Goal: Information Seeking & Learning: Learn about a topic

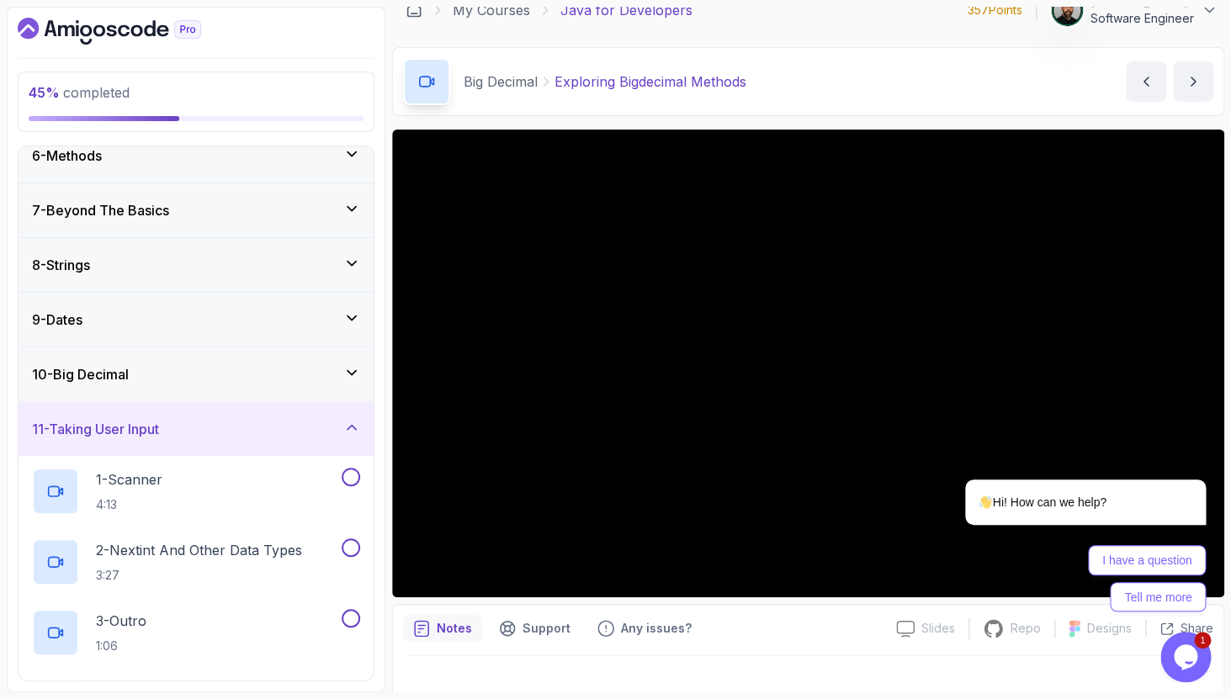
click at [276, 384] on div "10 - Big Decimal" at bounding box center [196, 374] width 328 height 20
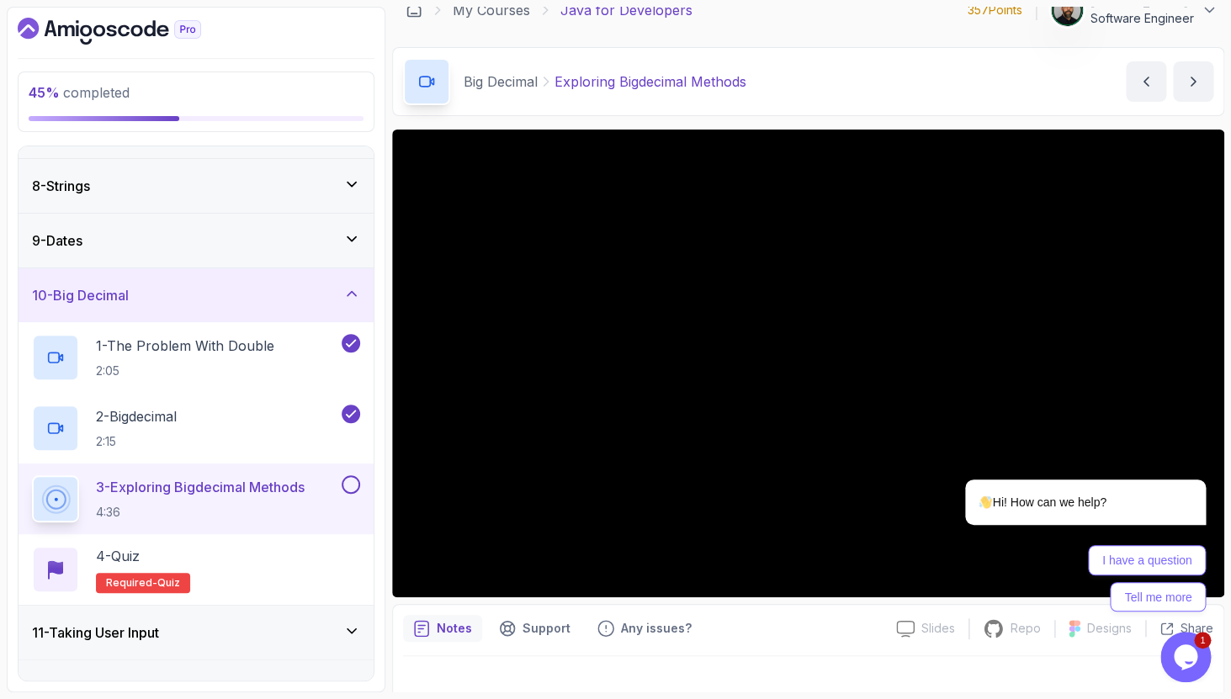
scroll to position [372, 0]
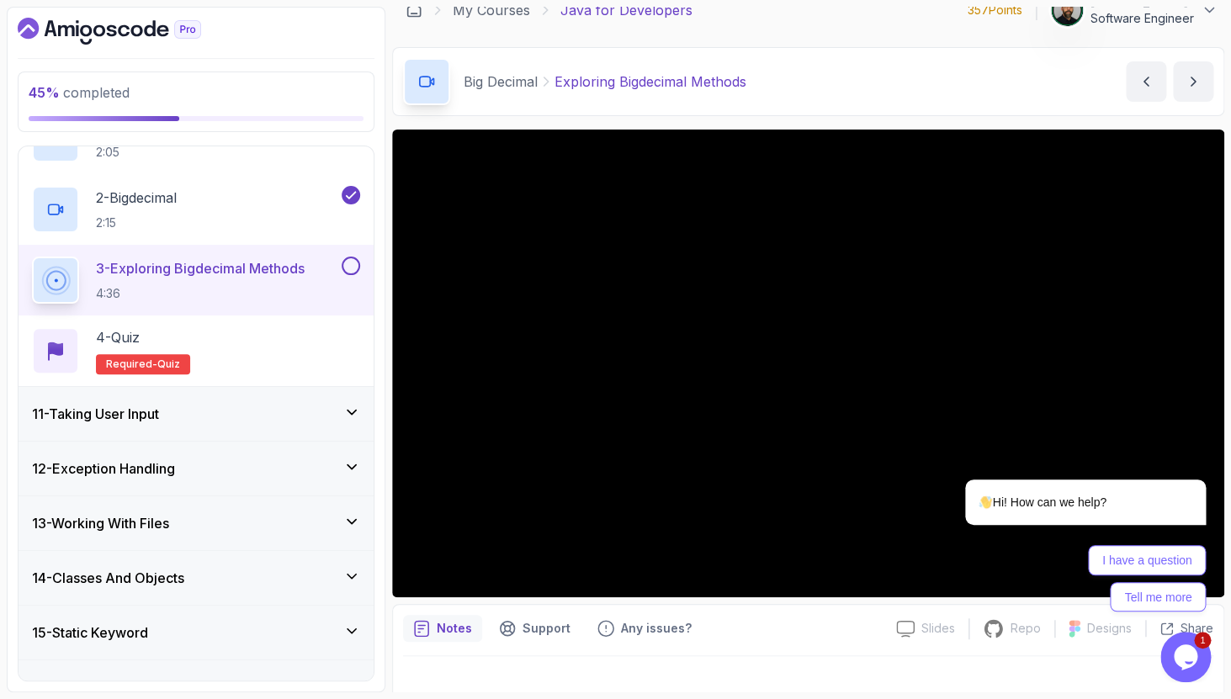
click at [294, 413] on div "11 - Taking User Input" at bounding box center [196, 414] width 328 height 20
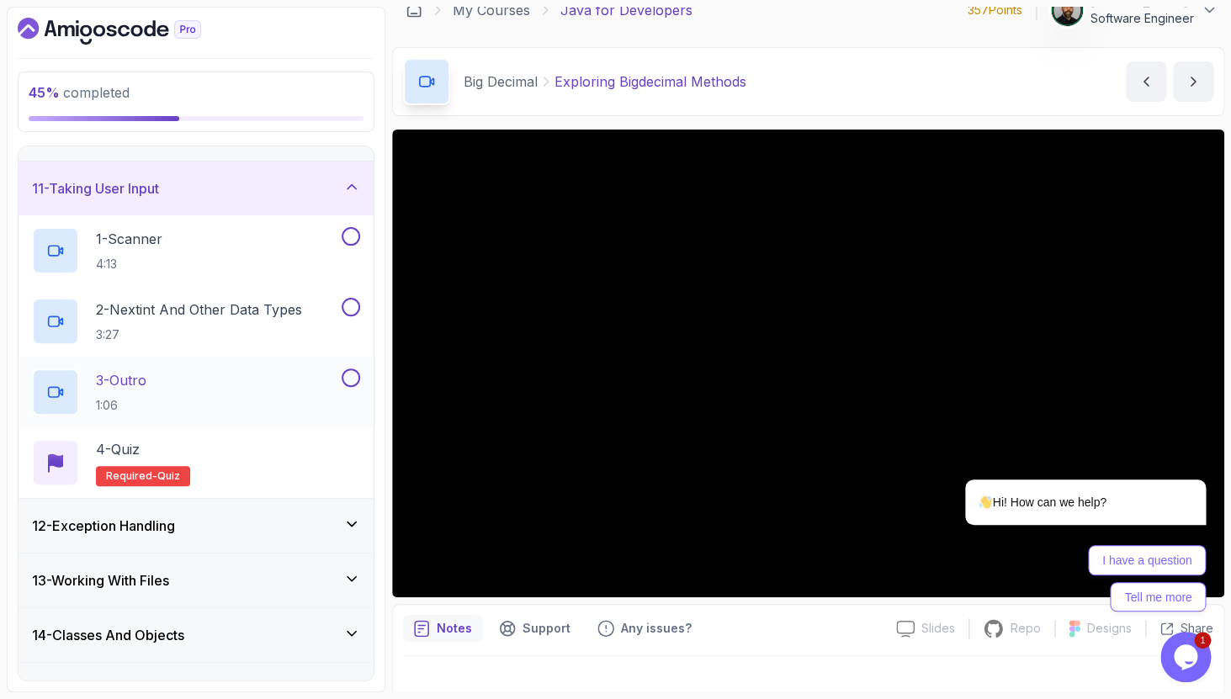
scroll to position [532, 0]
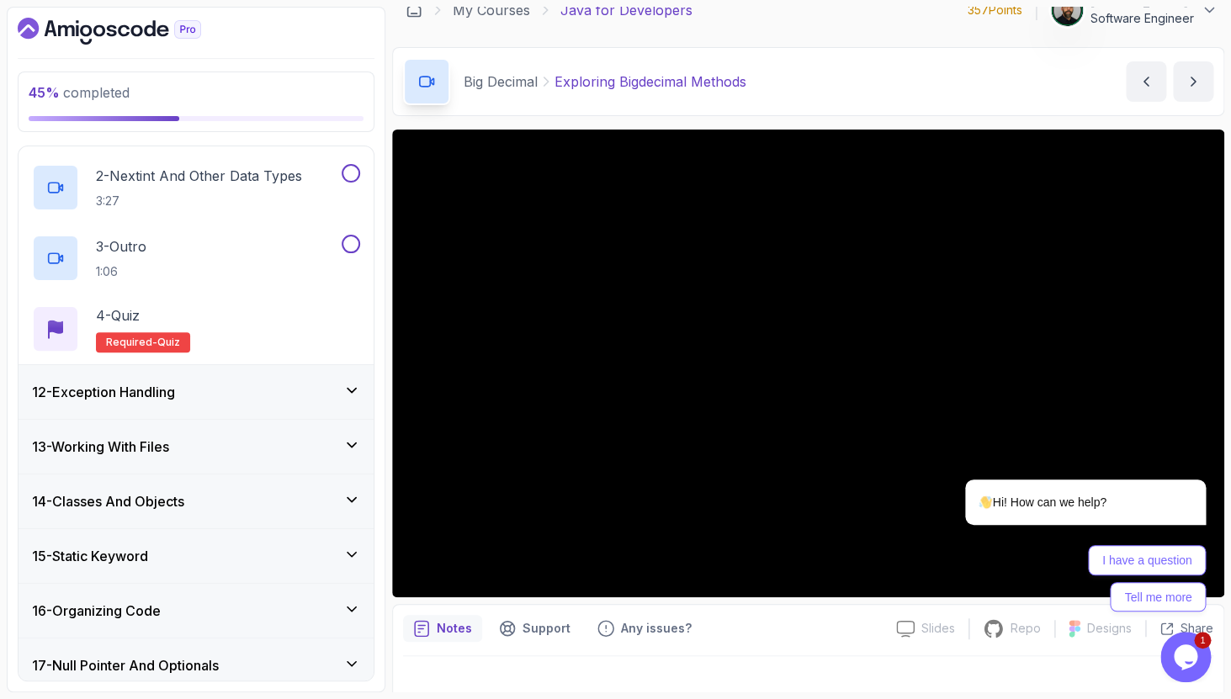
click at [302, 391] on div "12 - Exception Handling" at bounding box center [196, 392] width 328 height 20
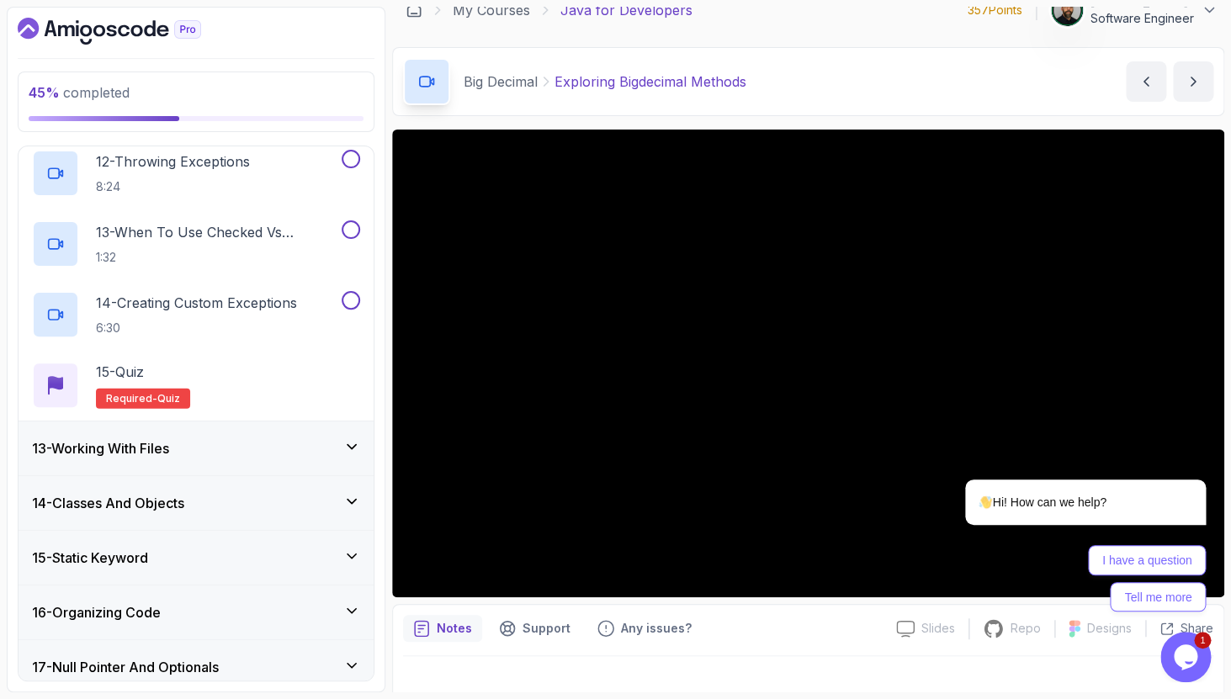
scroll to position [1460, 0]
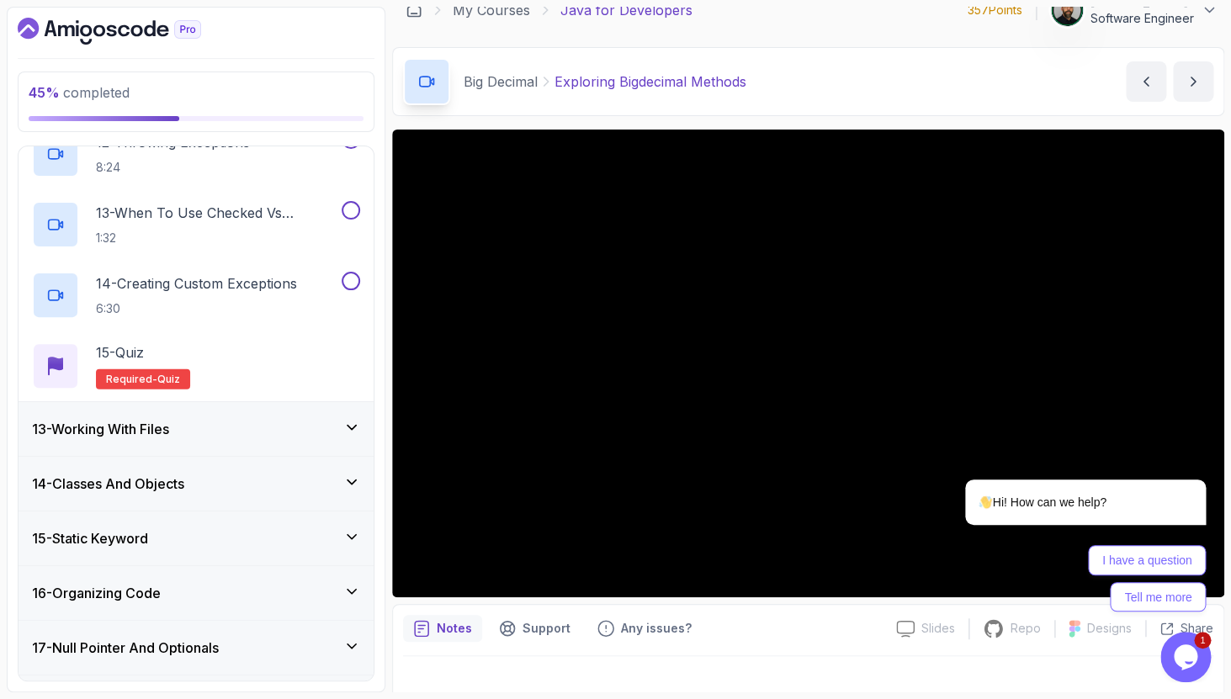
click at [293, 410] on div "13 - Working With Files" at bounding box center [196, 429] width 355 height 54
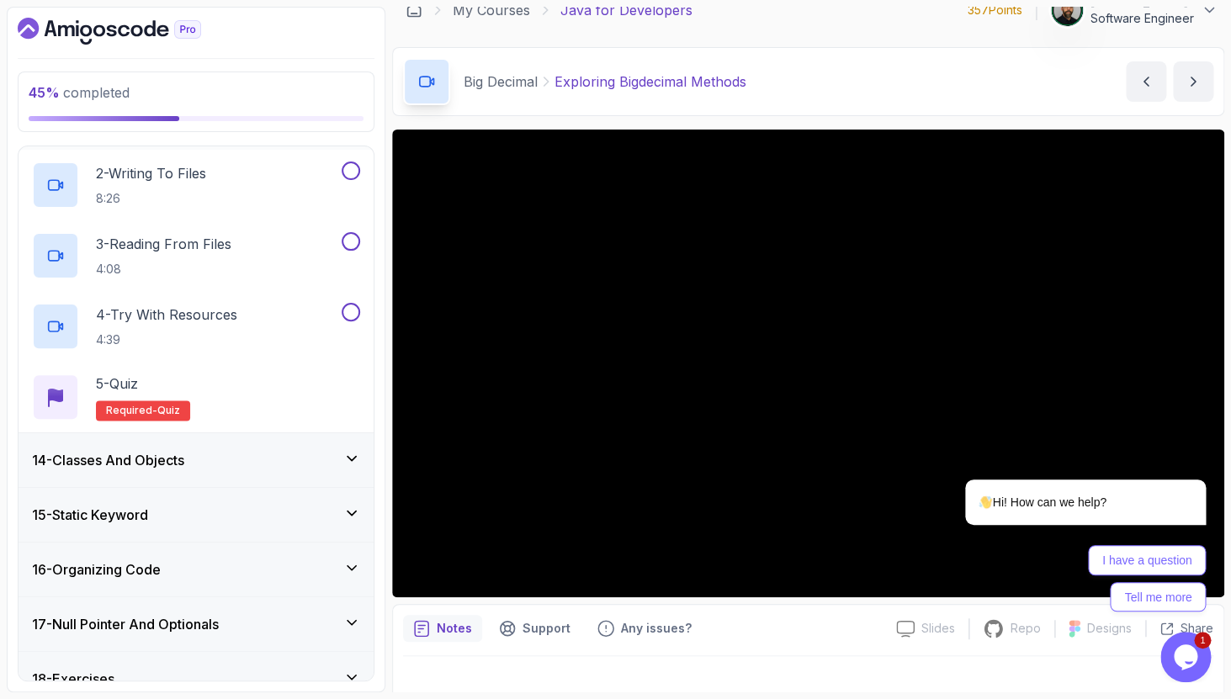
scroll to position [857, 0]
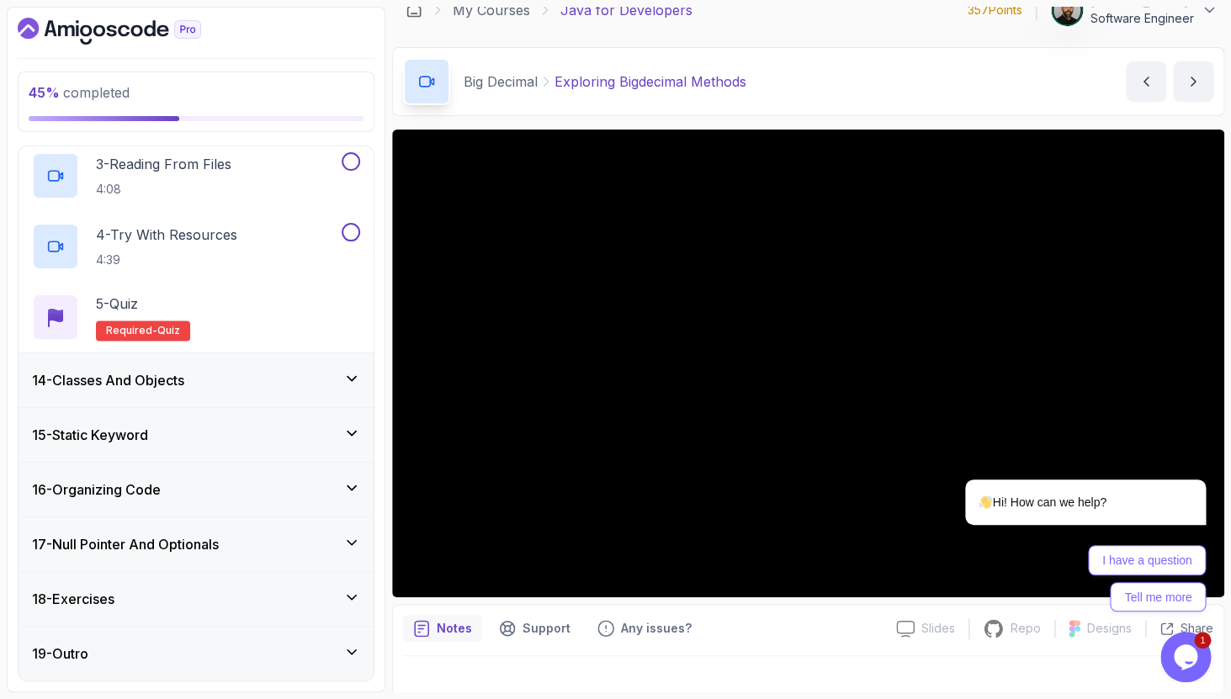
click at [288, 370] on div "14 - Classes And Objects" at bounding box center [196, 380] width 355 height 54
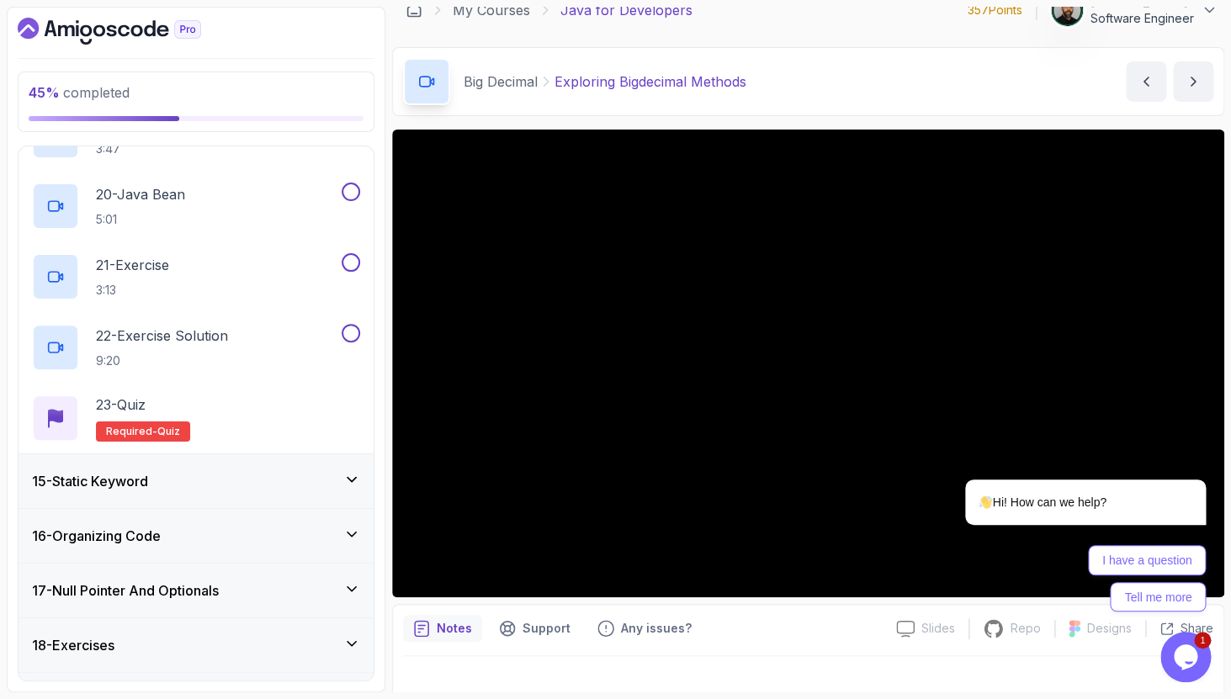
scroll to position [2111, 0]
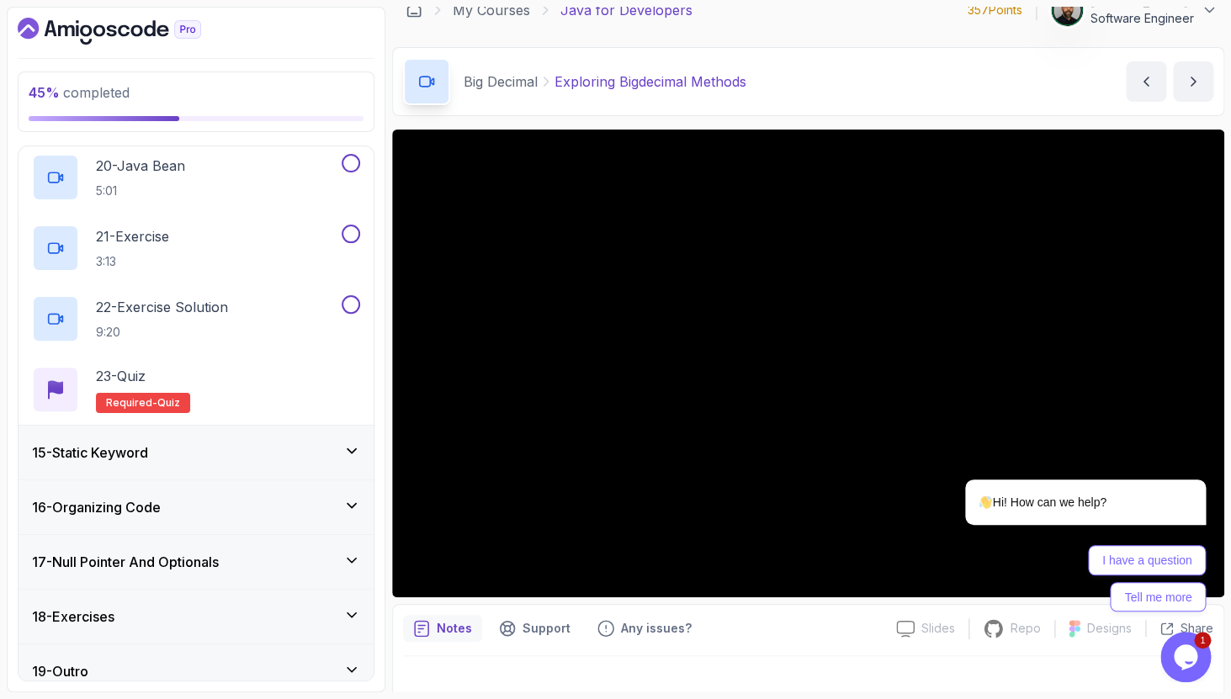
click at [273, 442] on div "15 - Static Keyword" at bounding box center [196, 453] width 355 height 54
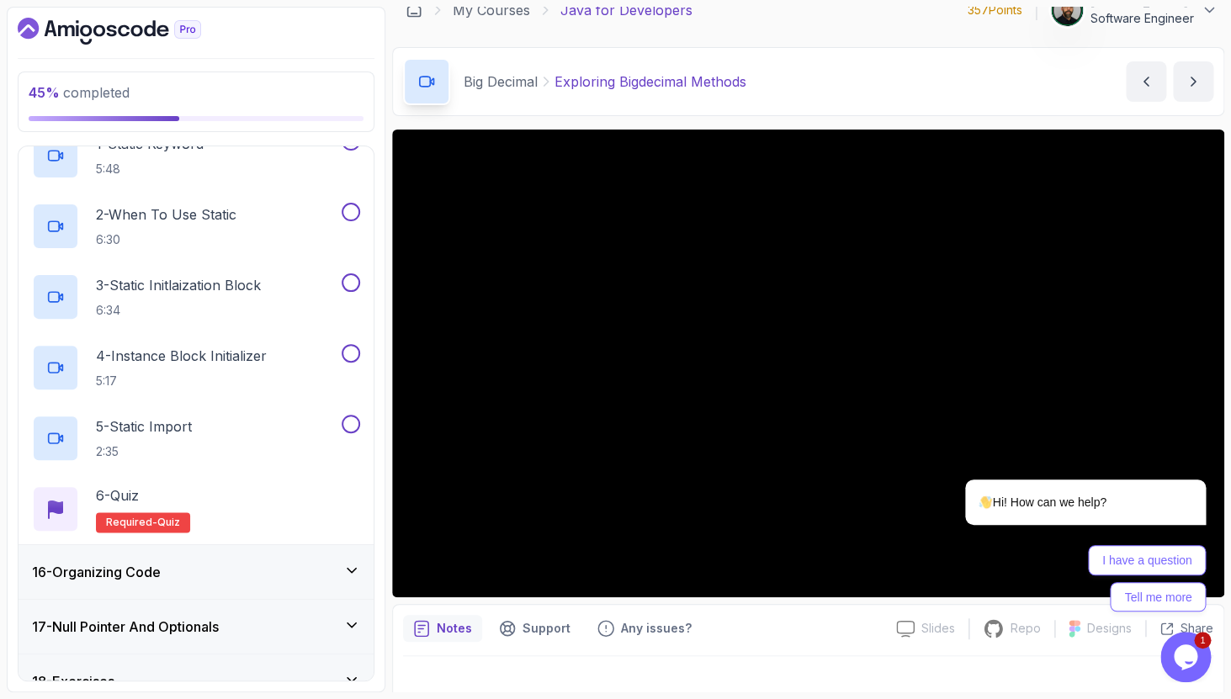
scroll to position [928, 0]
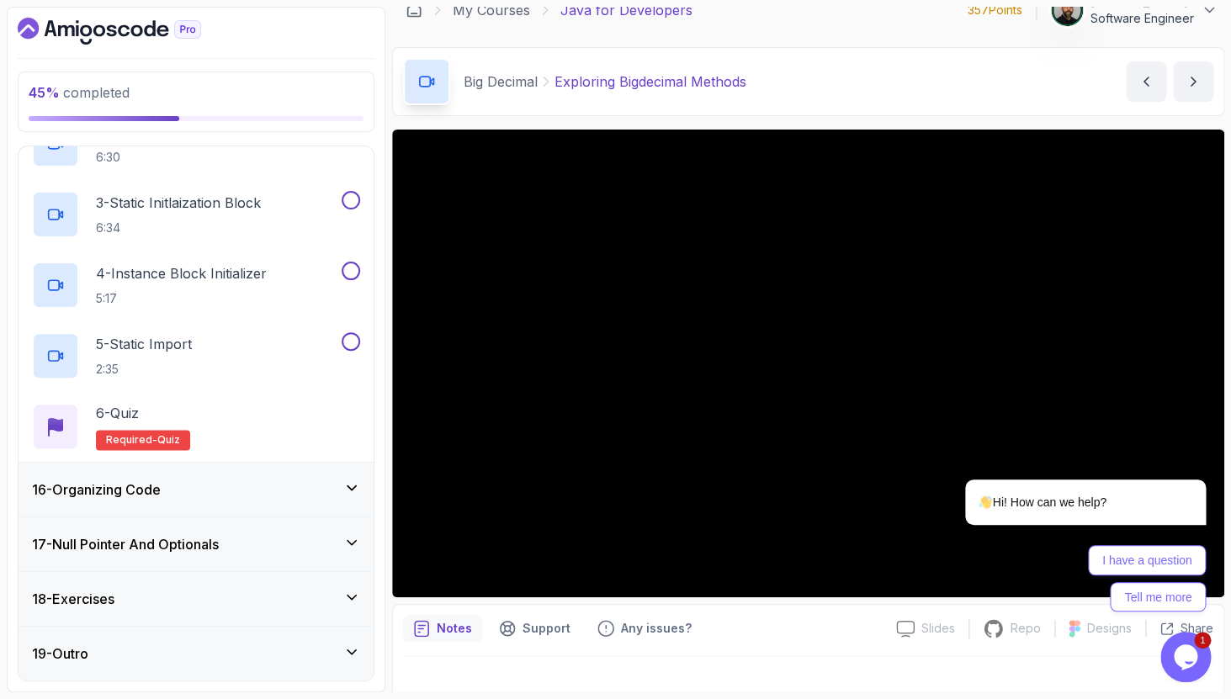
click at [237, 506] on div "16 - Organizing Code" at bounding box center [196, 490] width 355 height 54
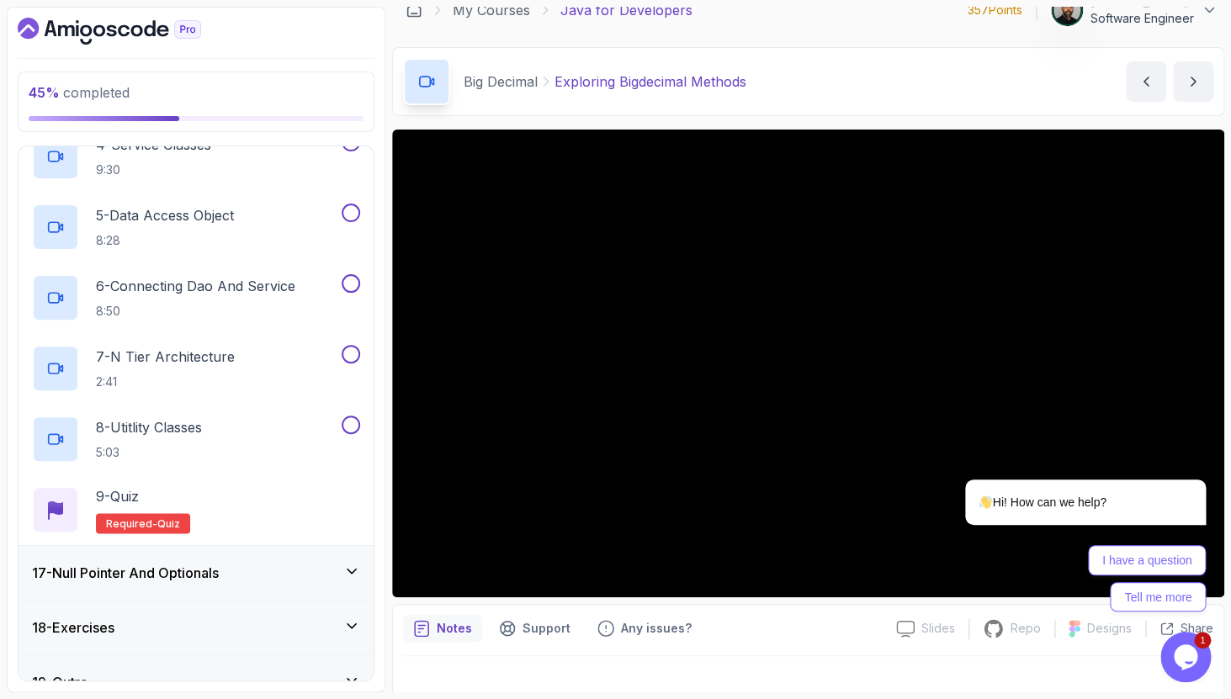
scroll to position [1140, 0]
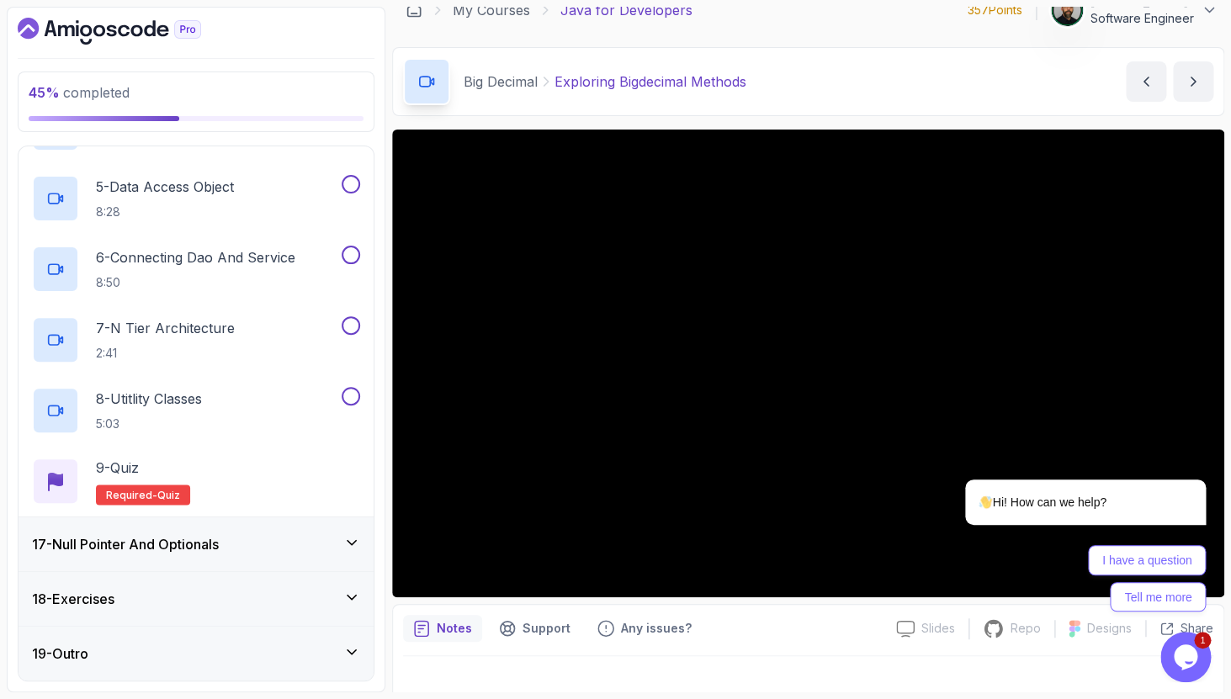
click at [209, 550] on h3 "17 - Null Pointer And Optionals" at bounding box center [125, 544] width 187 height 20
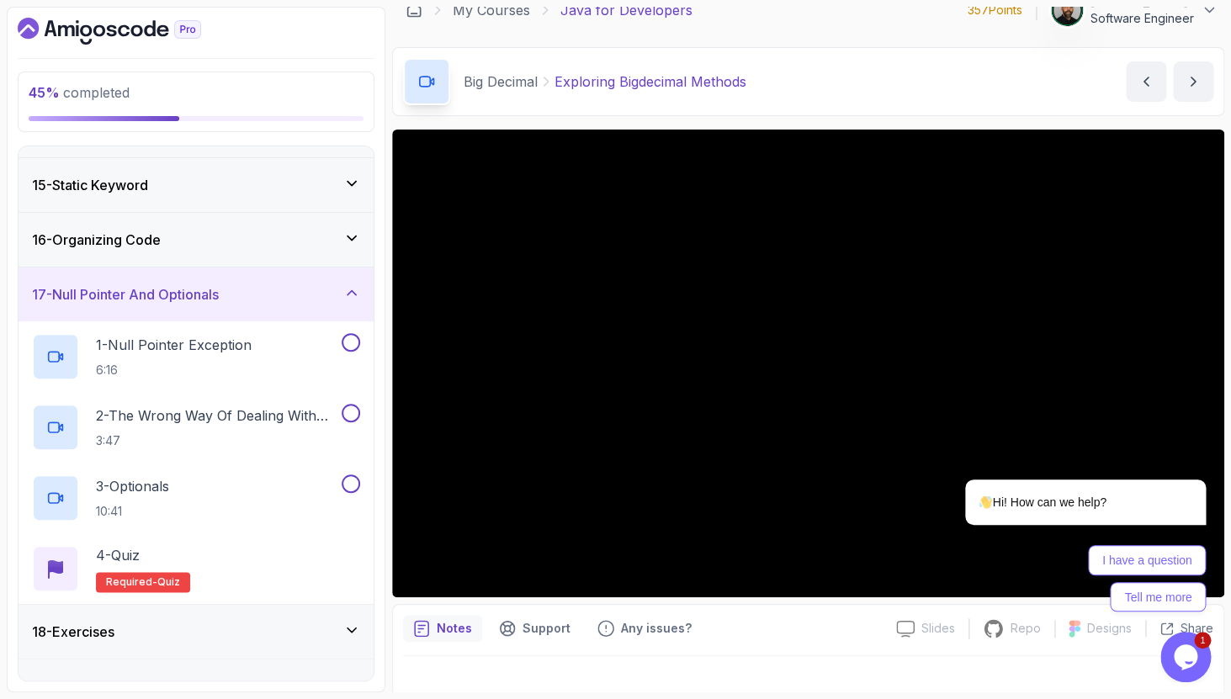
scroll to position [786, 0]
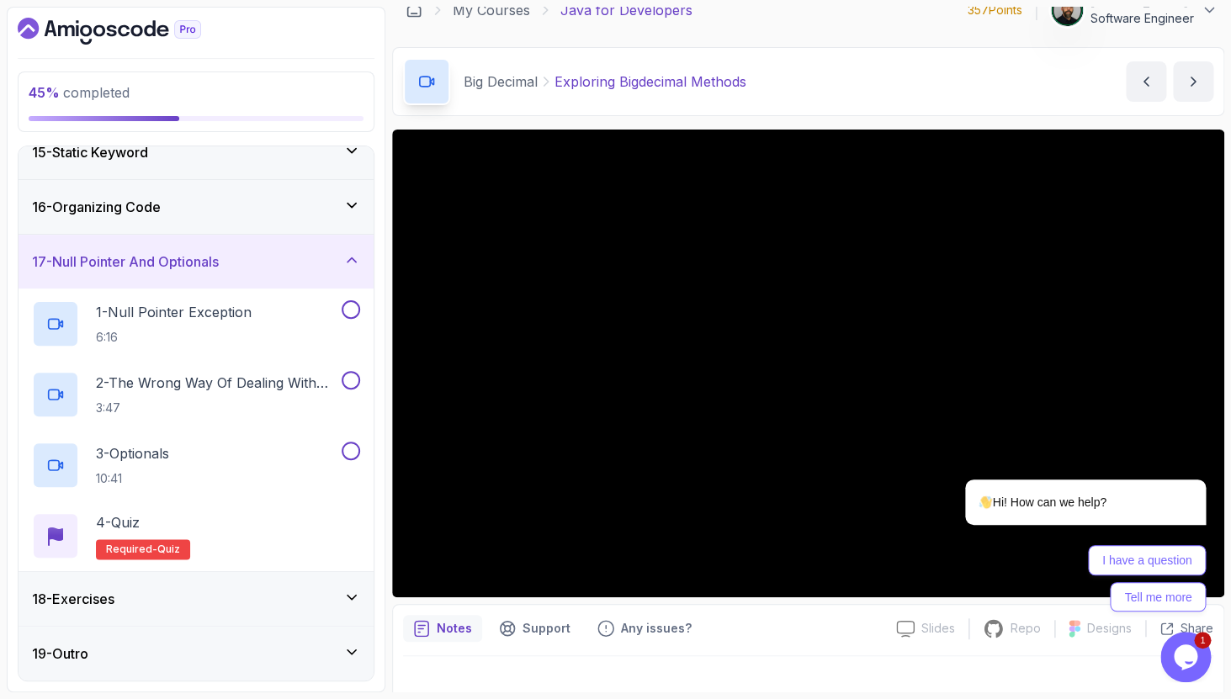
click at [170, 603] on div "18 - Exercises" at bounding box center [196, 599] width 328 height 20
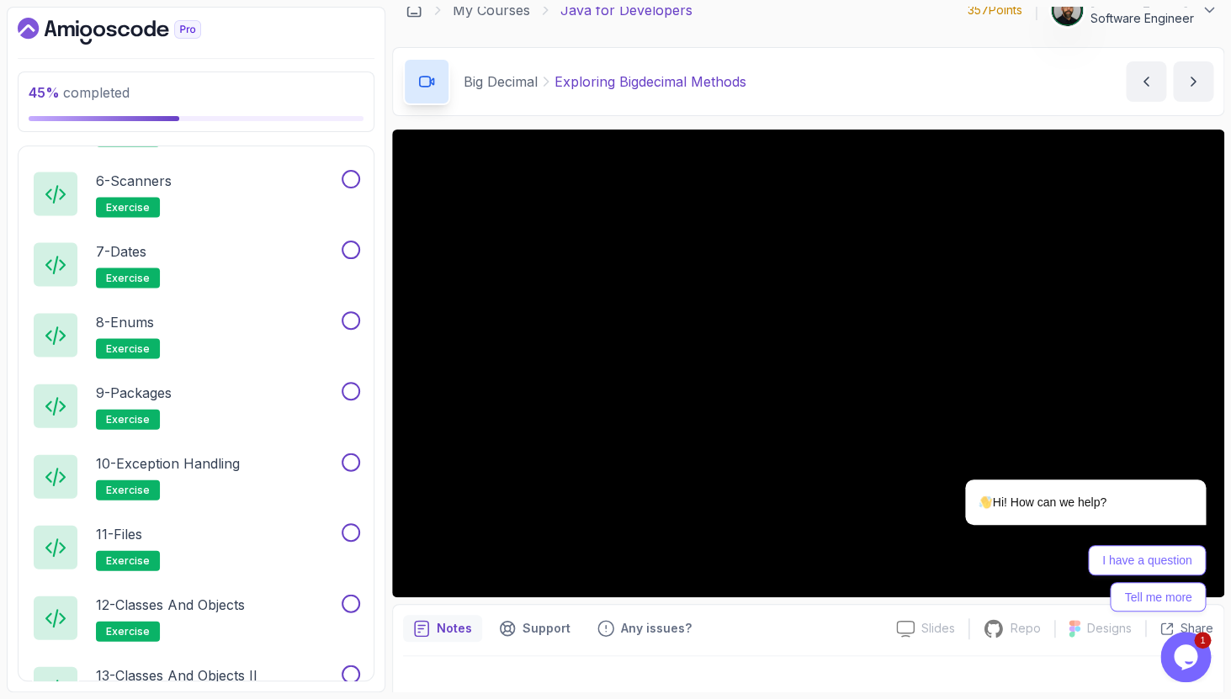
scroll to position [1422, 0]
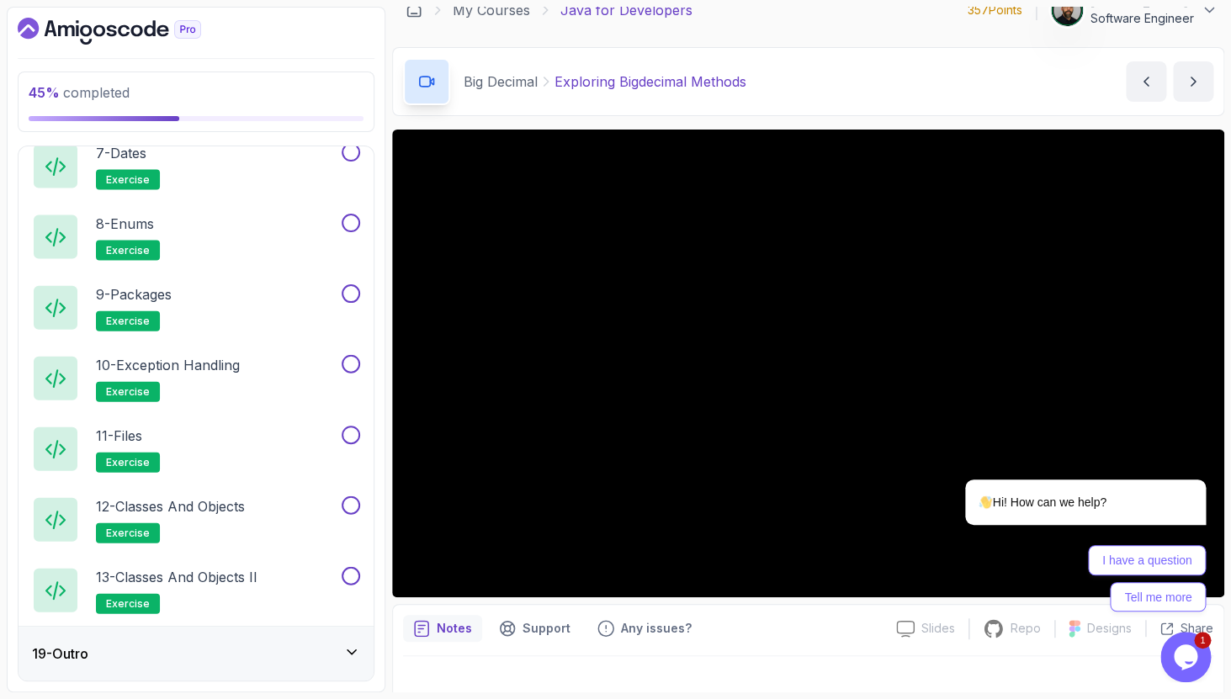
click at [156, 660] on div "19 - Outro" at bounding box center [196, 653] width 328 height 20
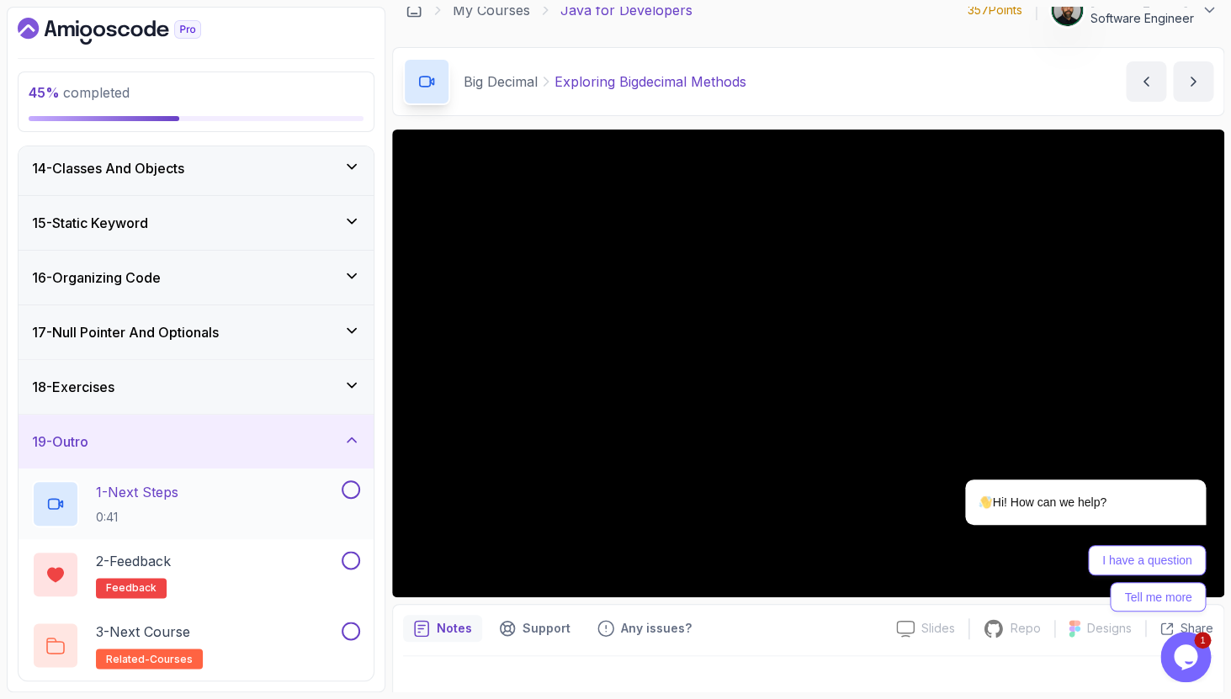
scroll to position [0, 0]
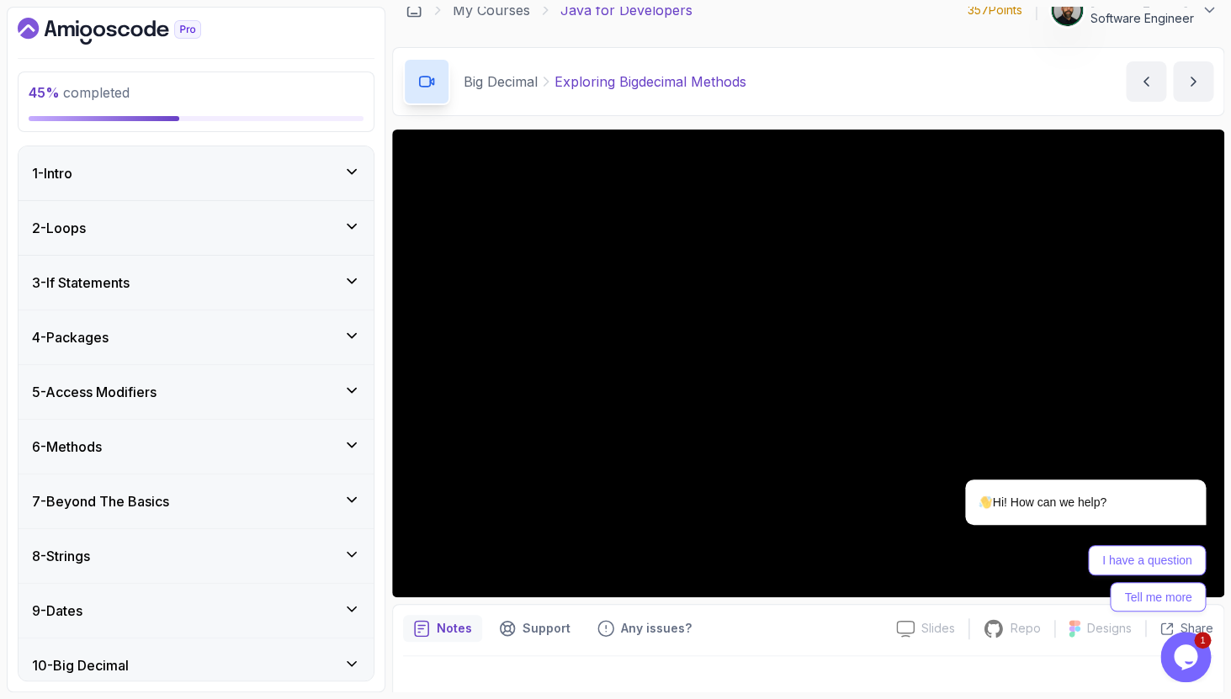
click at [225, 489] on div "7 - Beyond The Basics" at bounding box center [196, 501] width 355 height 54
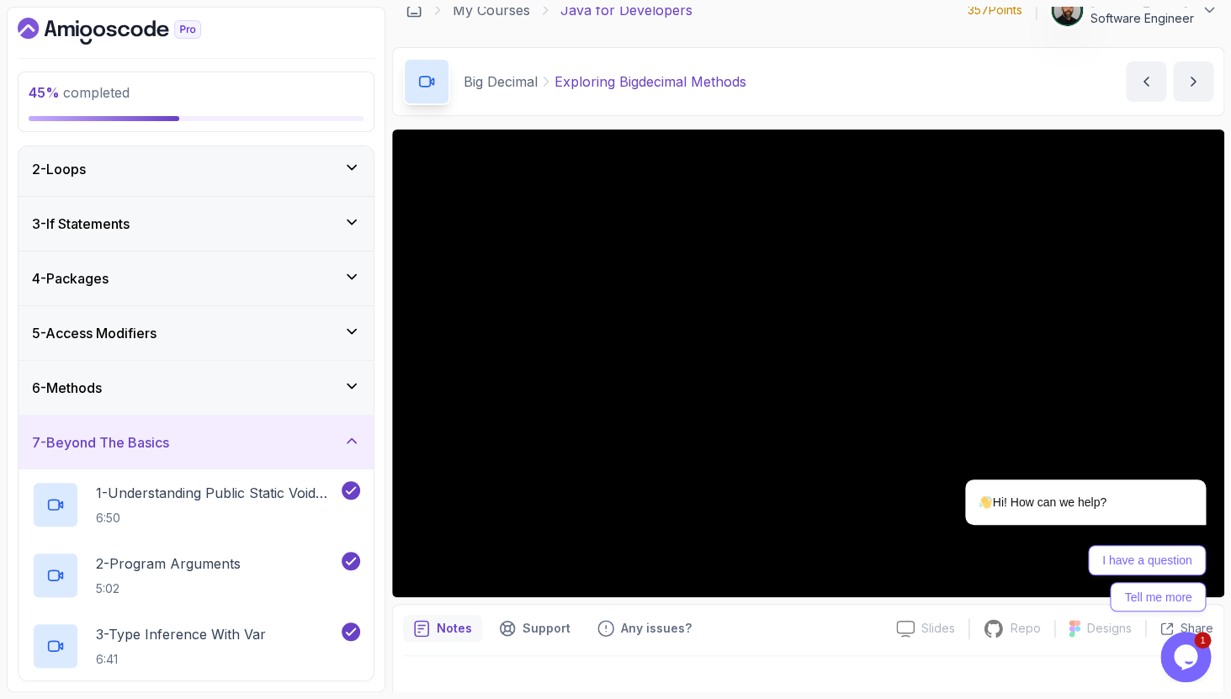
scroll to position [93, 0]
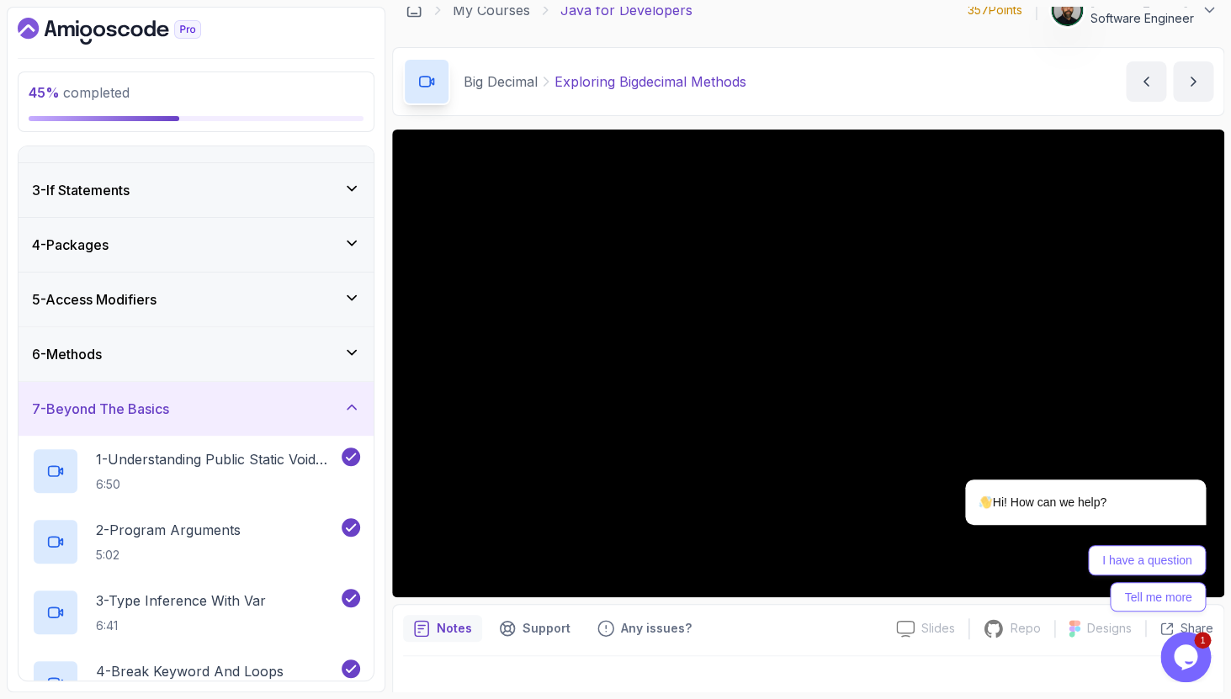
click at [261, 421] on div "7 - Beyond The Basics" at bounding box center [196, 409] width 355 height 54
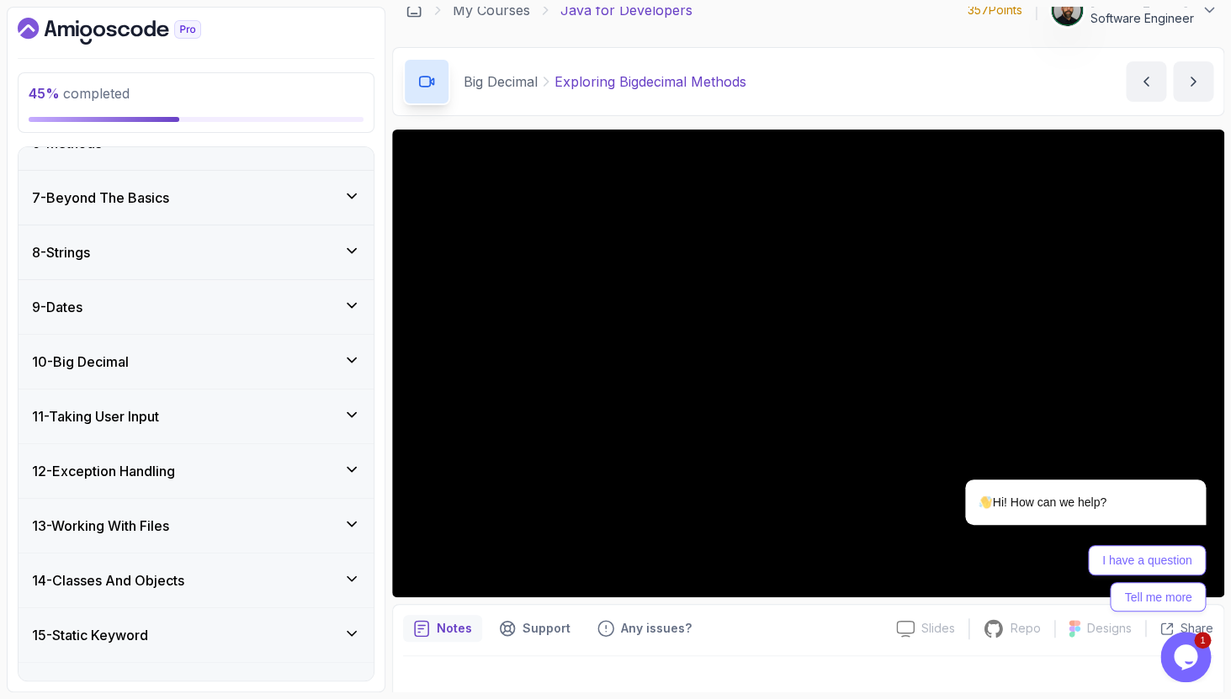
scroll to position [357, 0]
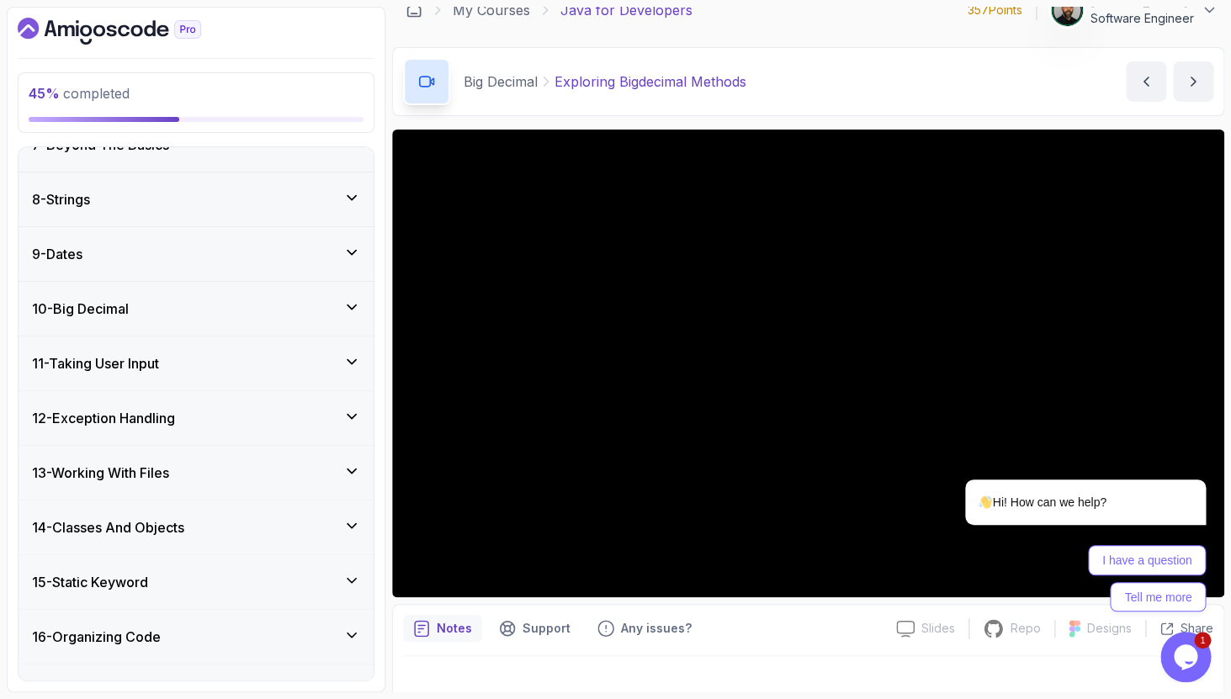
click at [181, 304] on div "10 - Big Decimal" at bounding box center [196, 309] width 328 height 20
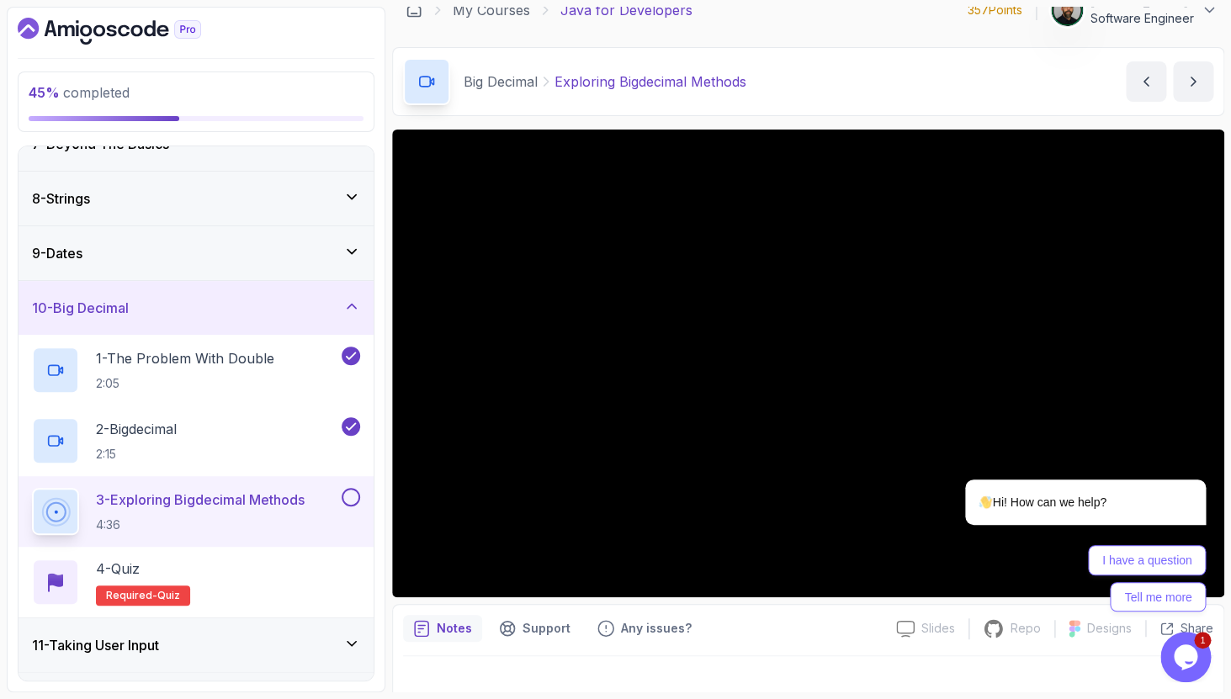
click at [1170, 667] on div "Opens Chat This icon Opens the chat window." at bounding box center [1185, 656] width 50 height 27
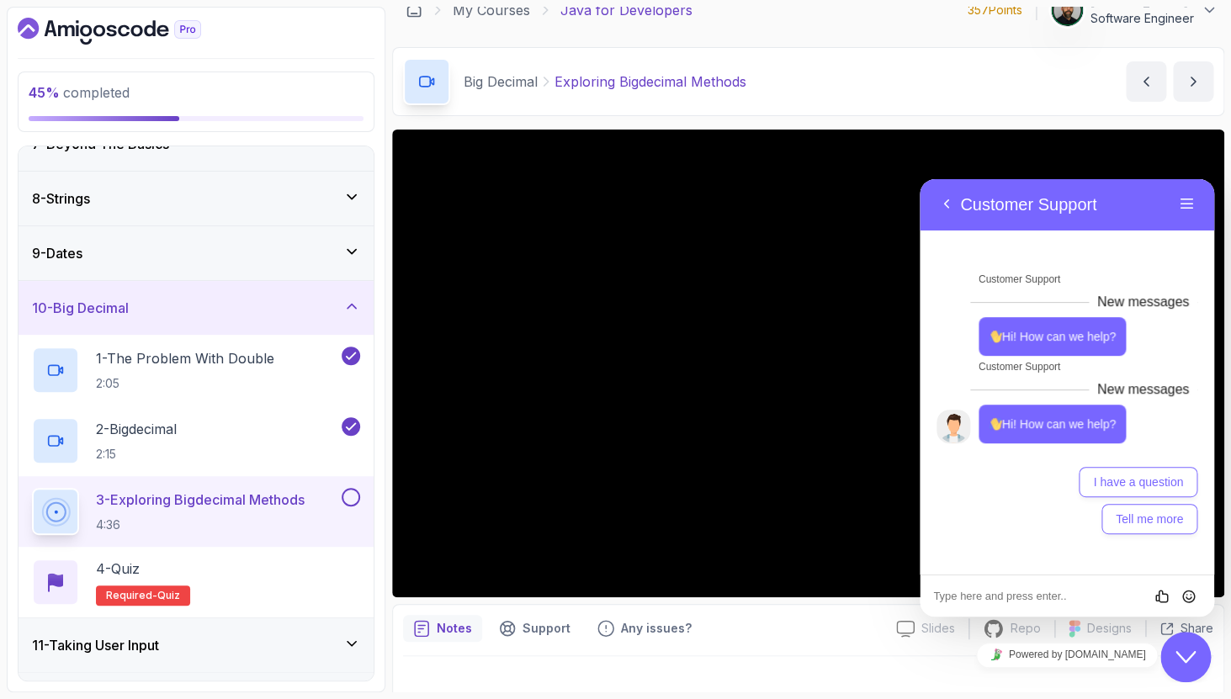
click at [1170, 667] on button "Close Chat This icon closes the chat window." at bounding box center [1185, 657] width 50 height 50
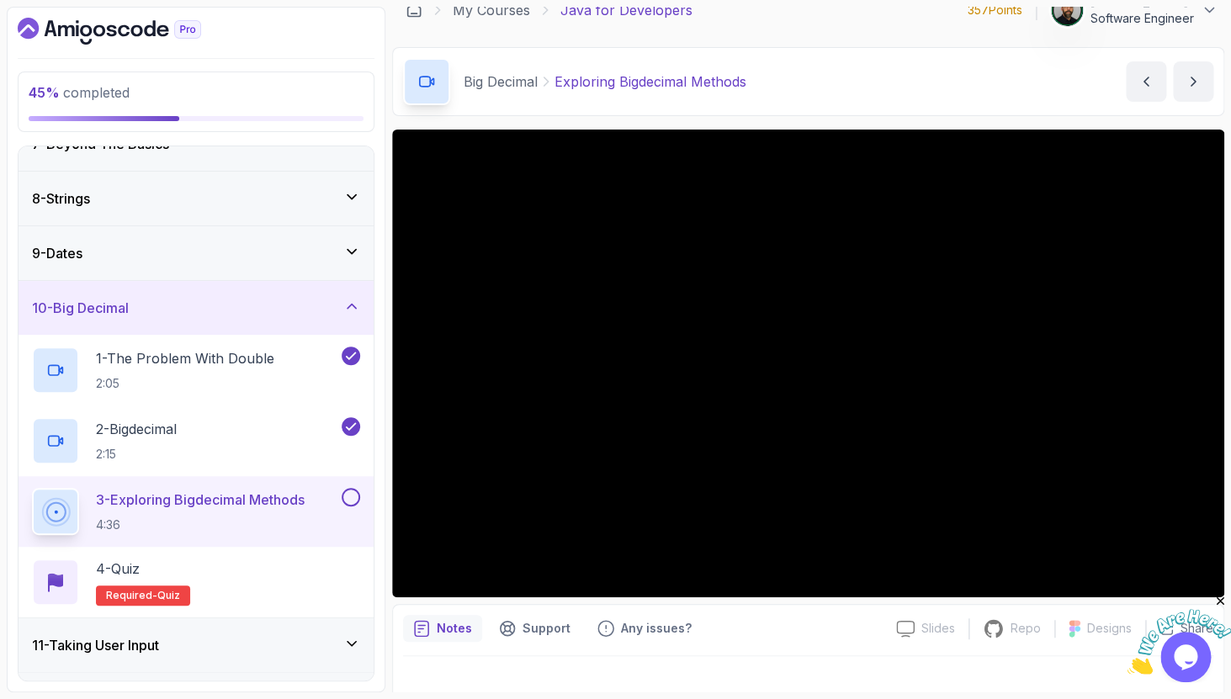
scroll to position [42, 0]
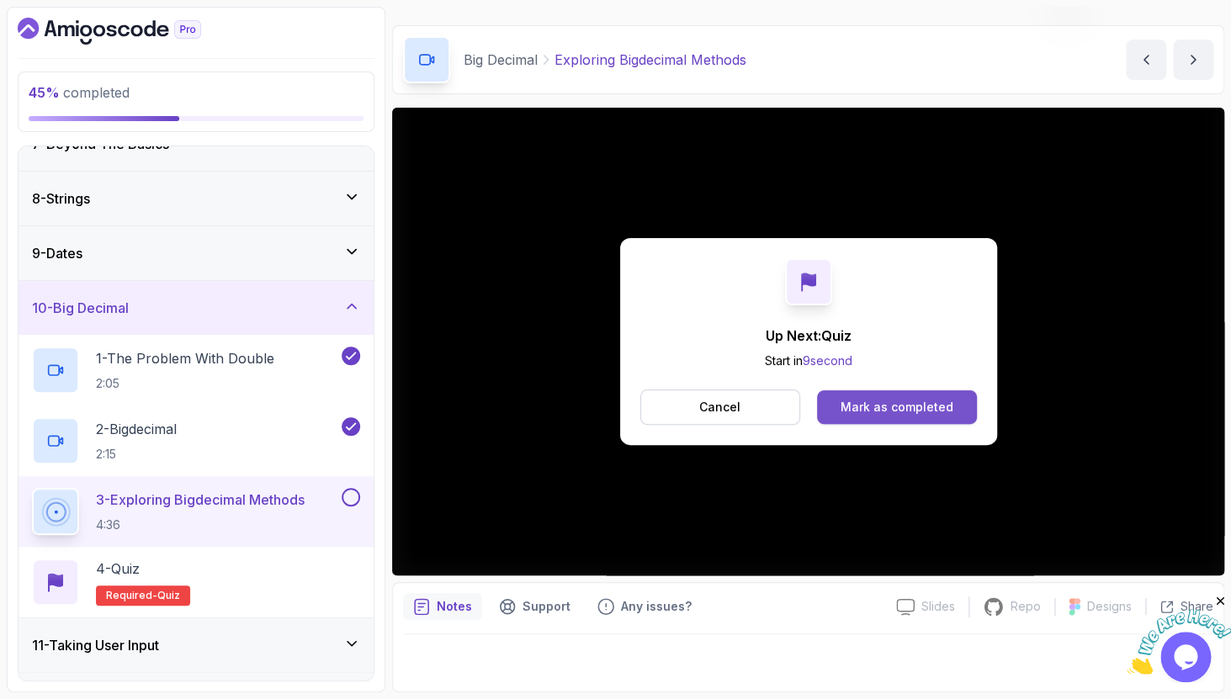
click at [941, 419] on button "Mark as completed" at bounding box center [896, 407] width 159 height 34
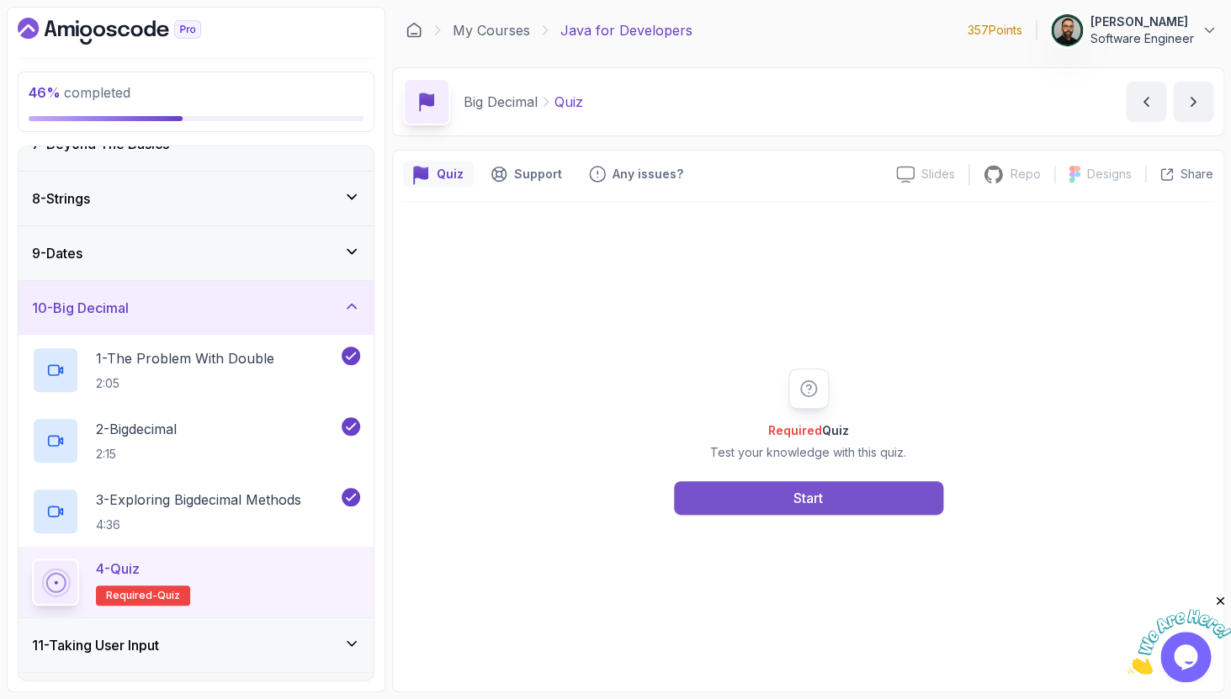
click at [809, 510] on button "Start" at bounding box center [808, 498] width 269 height 34
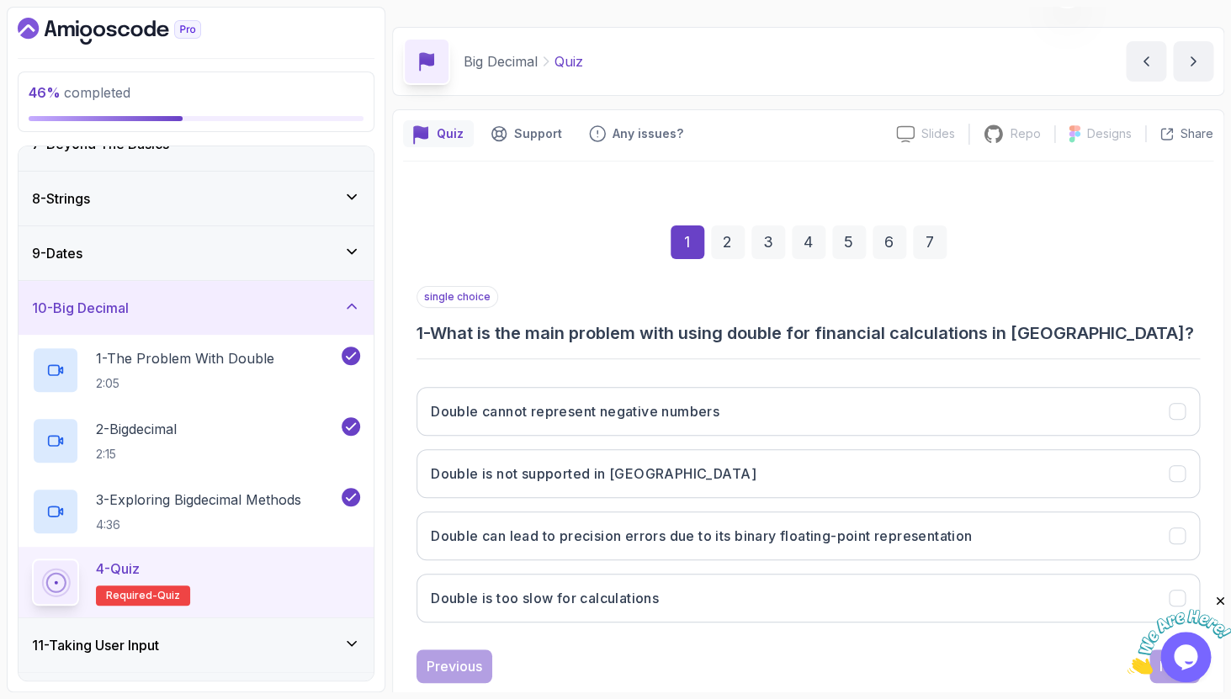
scroll to position [79, 0]
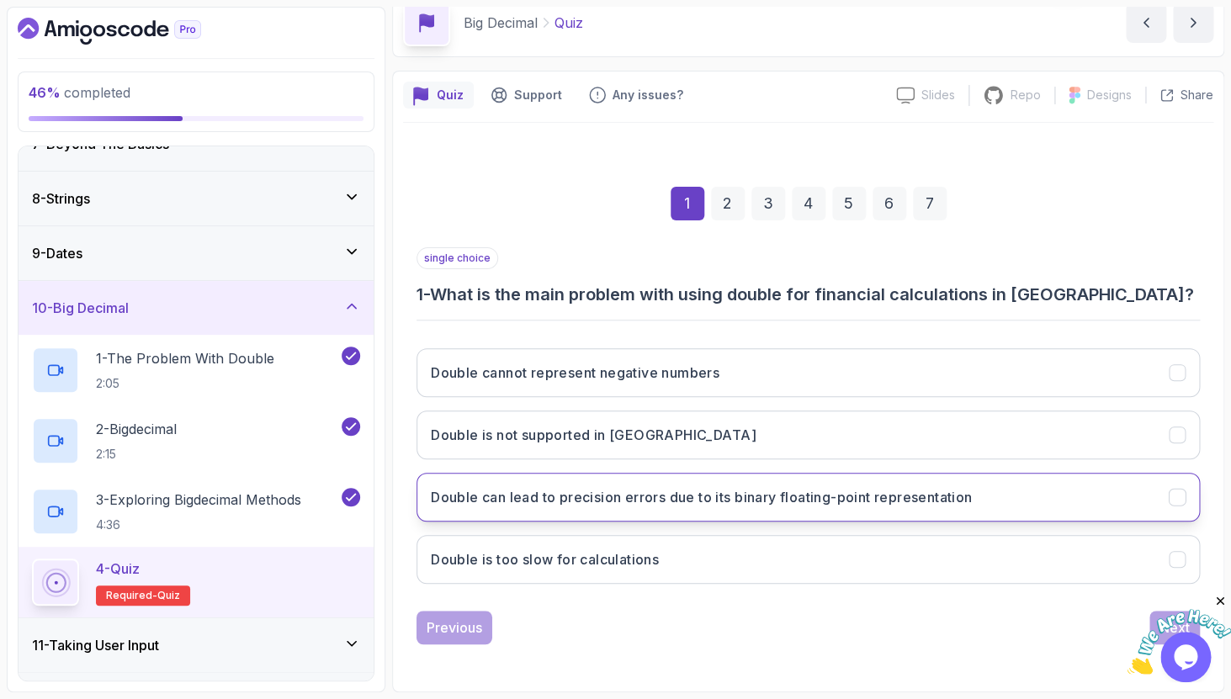
click at [819, 500] on h3 "Double can lead to precision errors due to its binary floating-point representa…" at bounding box center [701, 497] width 541 height 20
click at [1224, 603] on icon "Close" at bounding box center [1219, 601] width 15 height 15
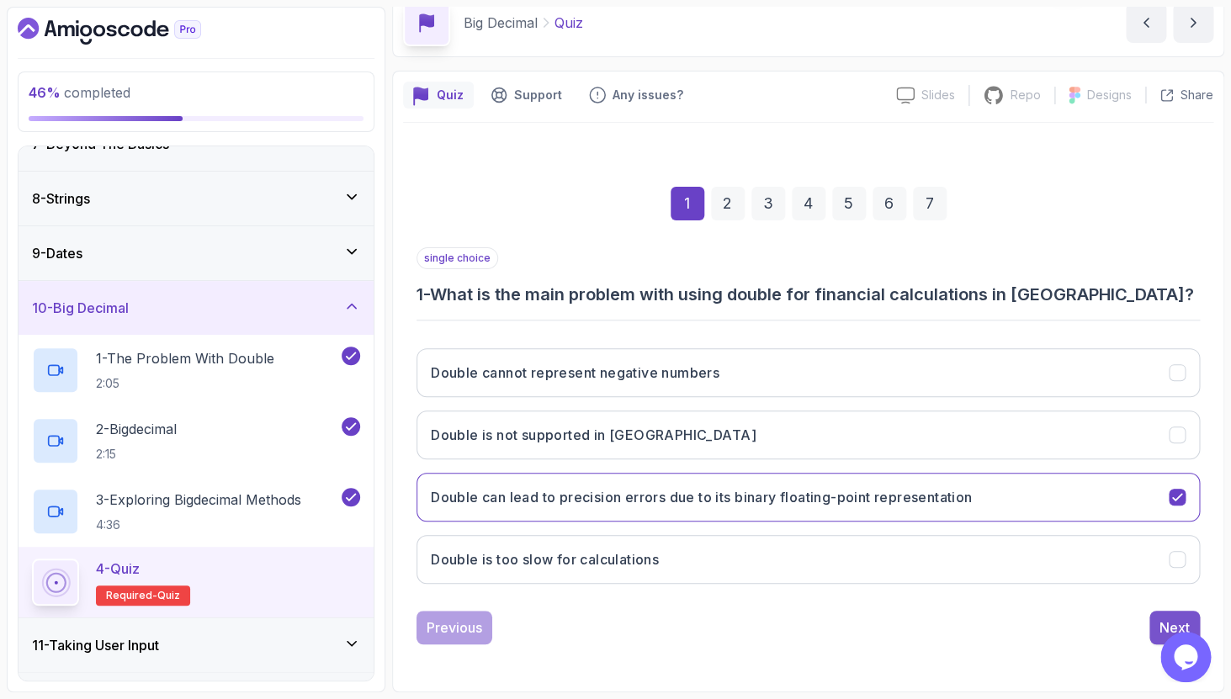
click at [1158, 617] on button "Next" at bounding box center [1174, 628] width 50 height 34
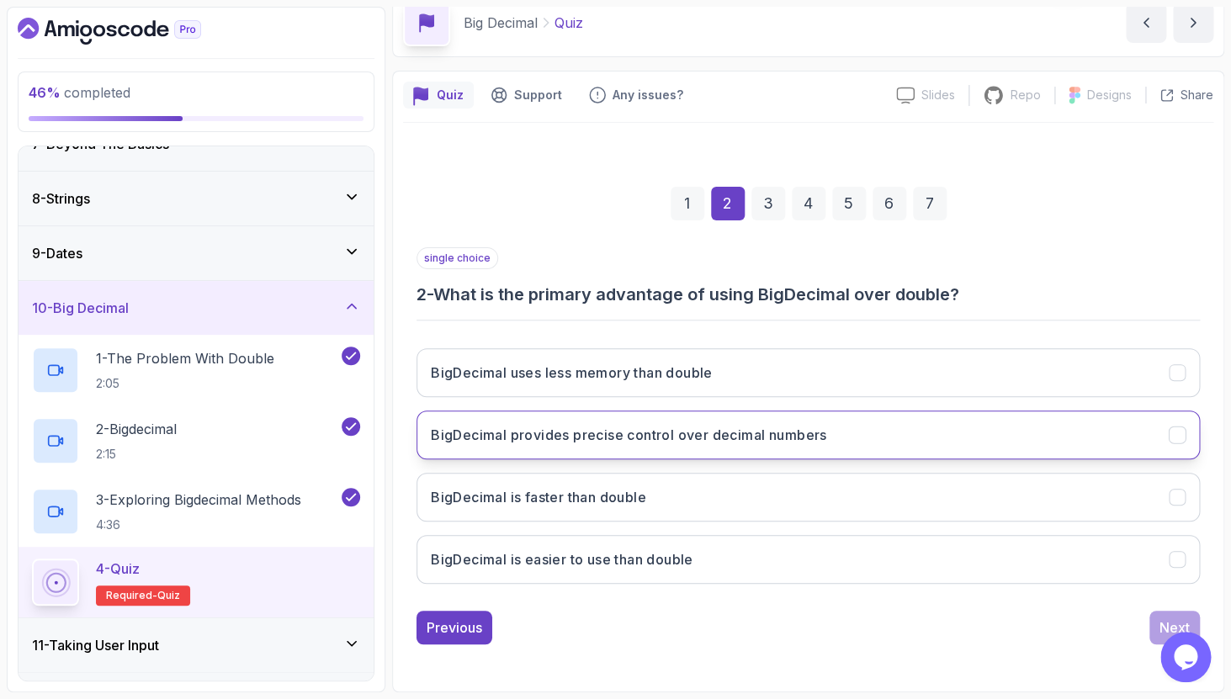
click at [925, 446] on button "BigDecimal provides precise control over decimal numbers" at bounding box center [807, 434] width 783 height 49
click at [1168, 618] on div "Next" at bounding box center [1174, 627] width 30 height 20
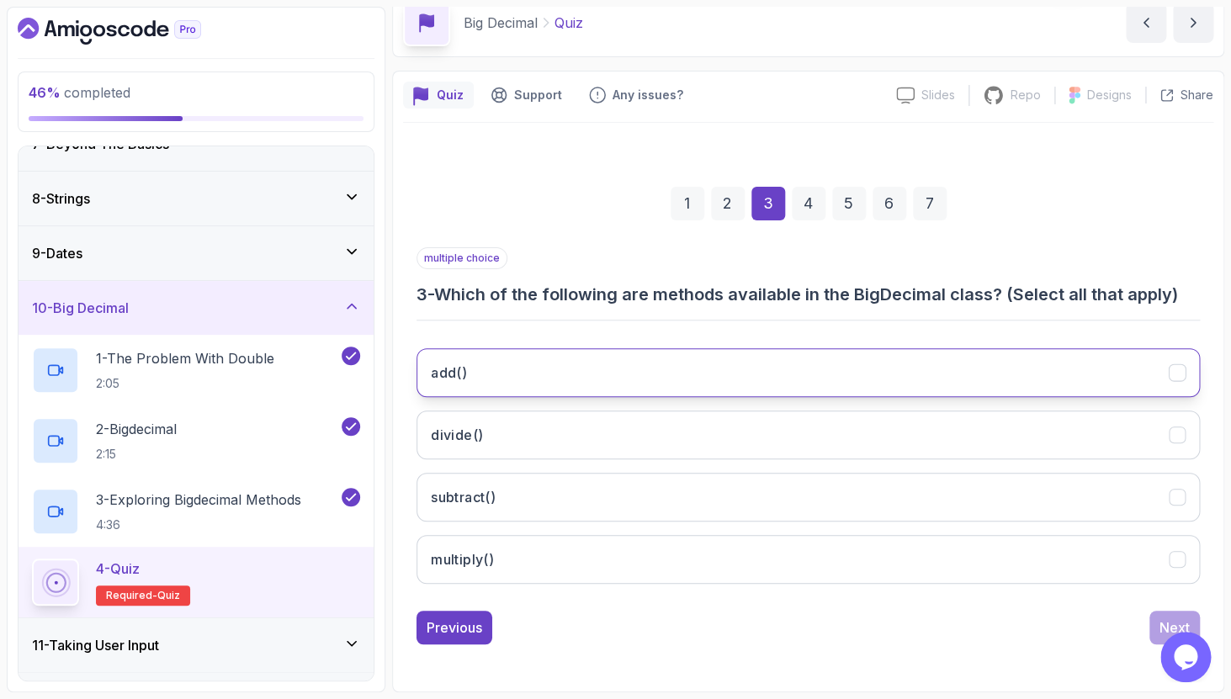
click at [966, 375] on button "add()" at bounding box center [807, 372] width 783 height 49
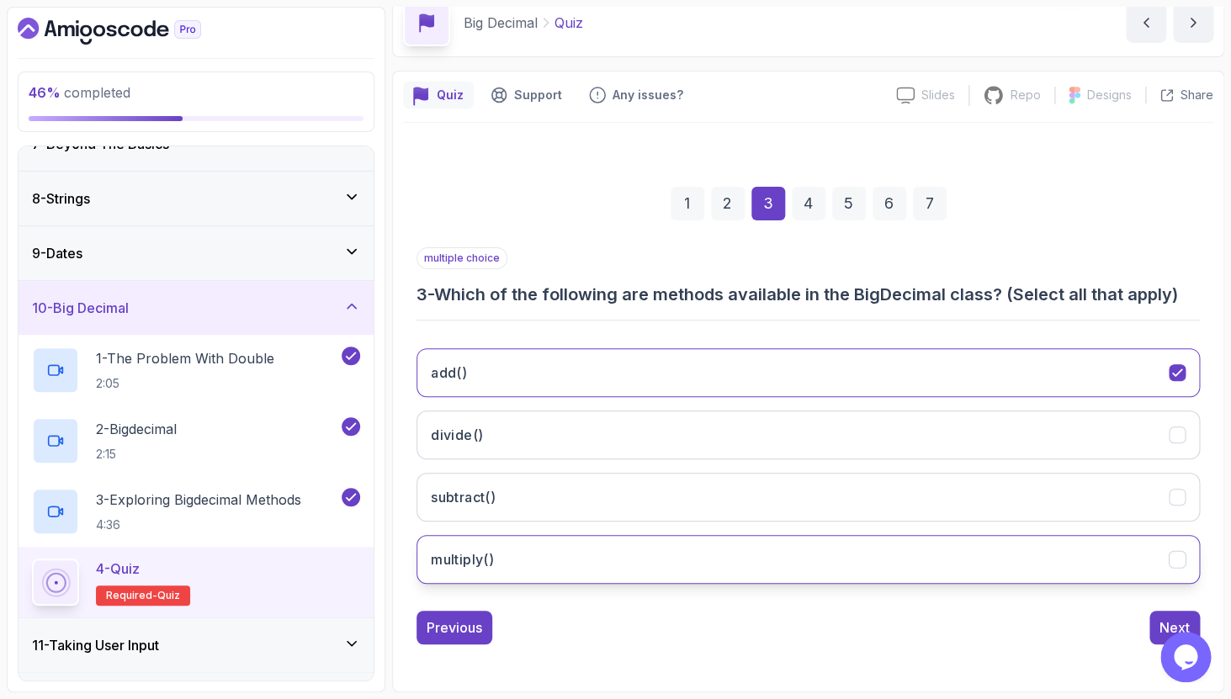
click at [738, 578] on button "multiply()" at bounding box center [807, 559] width 783 height 49
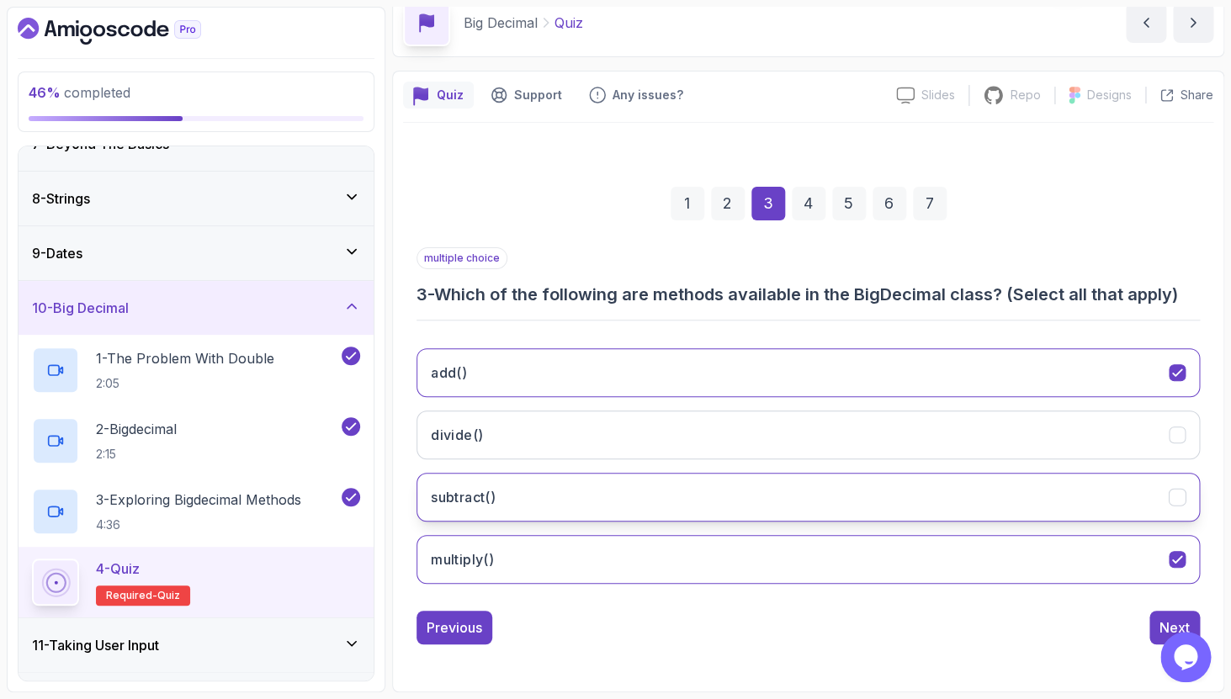
click at [748, 495] on button "subtract()" at bounding box center [807, 497] width 783 height 49
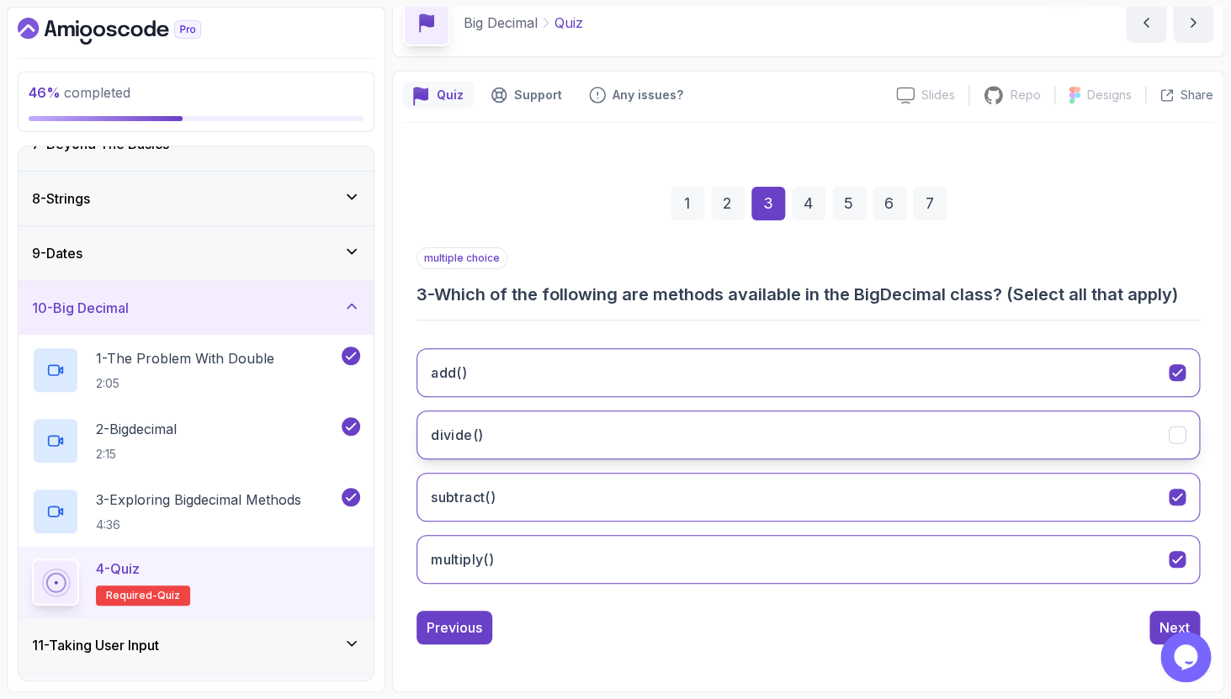
click at [736, 426] on button "divide()" at bounding box center [807, 434] width 783 height 49
click at [1170, 613] on button "Next" at bounding box center [1174, 628] width 50 height 34
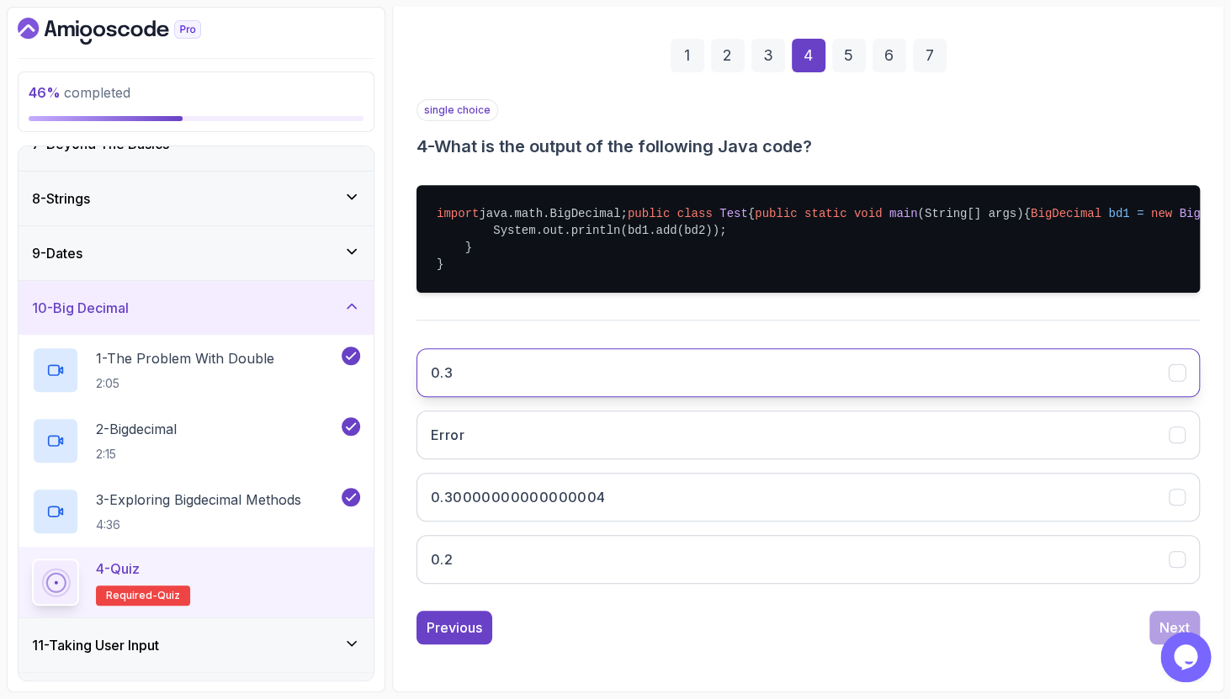
scroll to position [294, 0]
click at [755, 392] on button "0.3" at bounding box center [807, 372] width 783 height 49
click at [1168, 619] on div "Next" at bounding box center [1174, 627] width 30 height 20
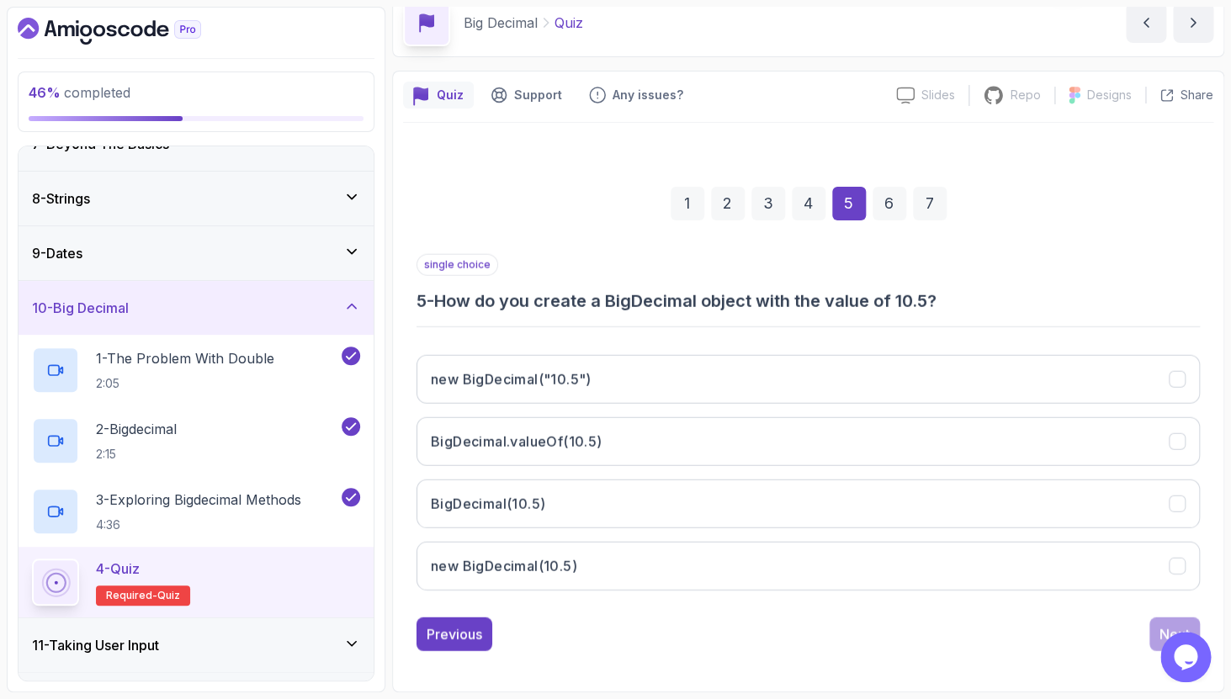
scroll to position [79, 0]
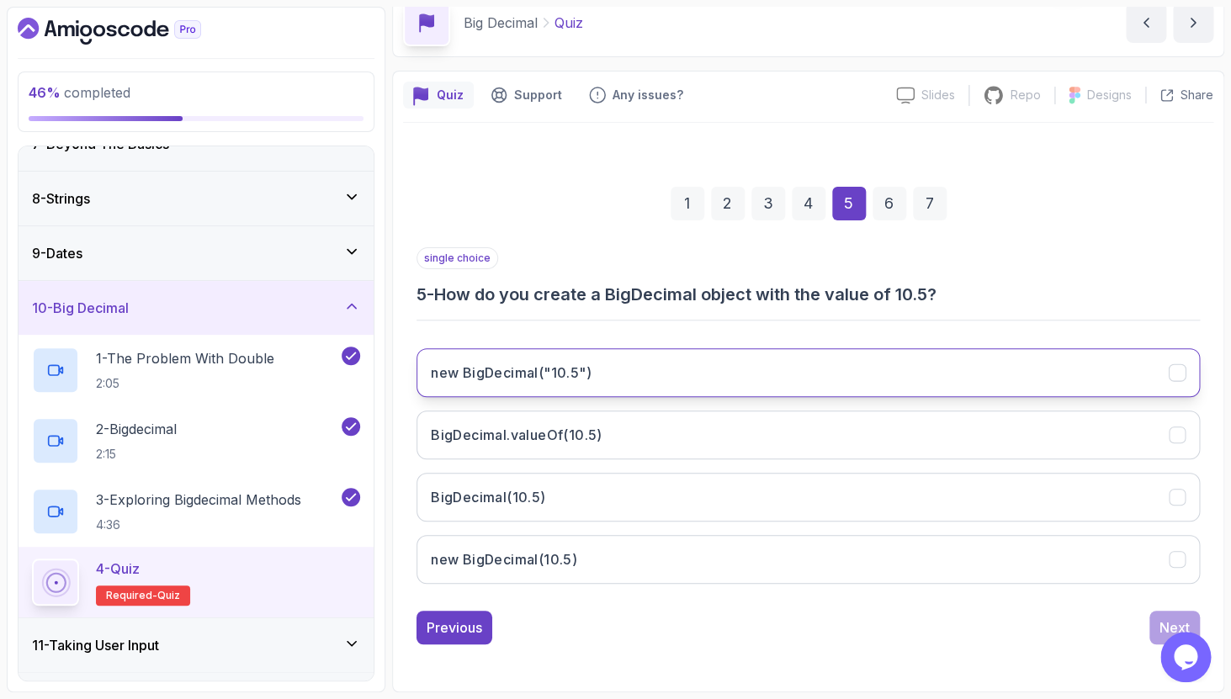
click at [892, 366] on button "new BigDecimal("10.5")" at bounding box center [807, 372] width 783 height 49
click at [1163, 616] on button "Next" at bounding box center [1174, 628] width 50 height 34
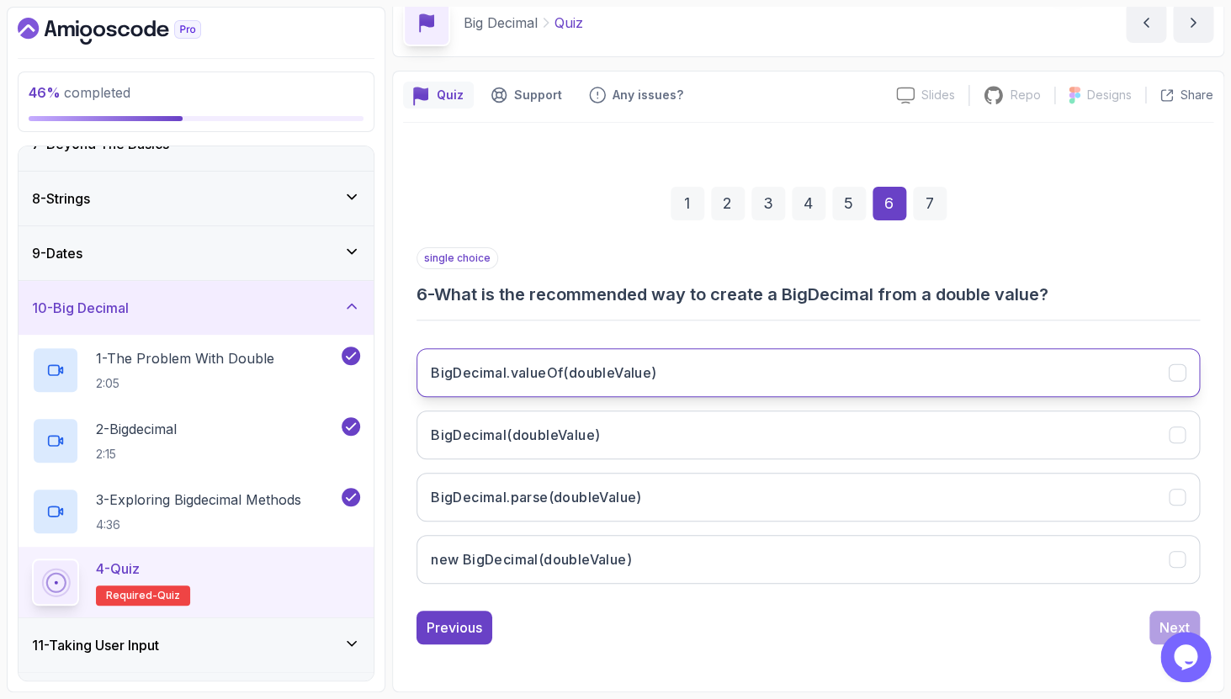
click at [926, 368] on button "BigDecimal.valueOf(doubleValue)" at bounding box center [807, 372] width 783 height 49
click at [1158, 615] on button "Next" at bounding box center [1174, 628] width 50 height 34
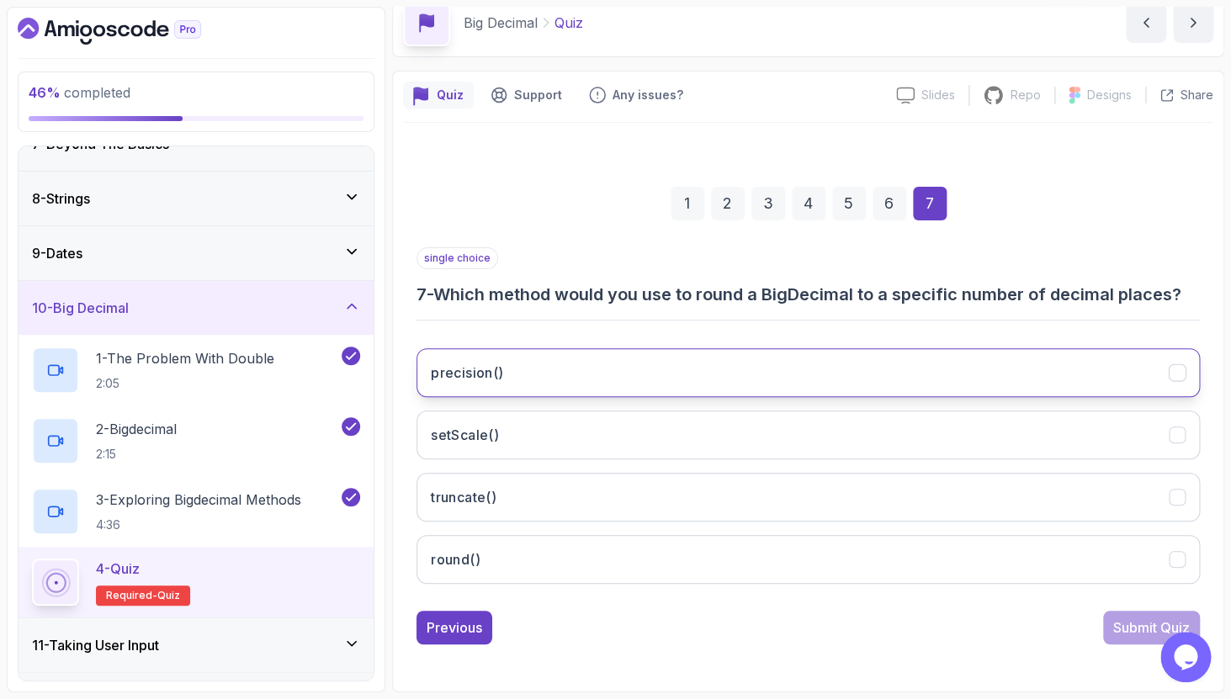
click at [752, 387] on button "precision()" at bounding box center [807, 372] width 783 height 49
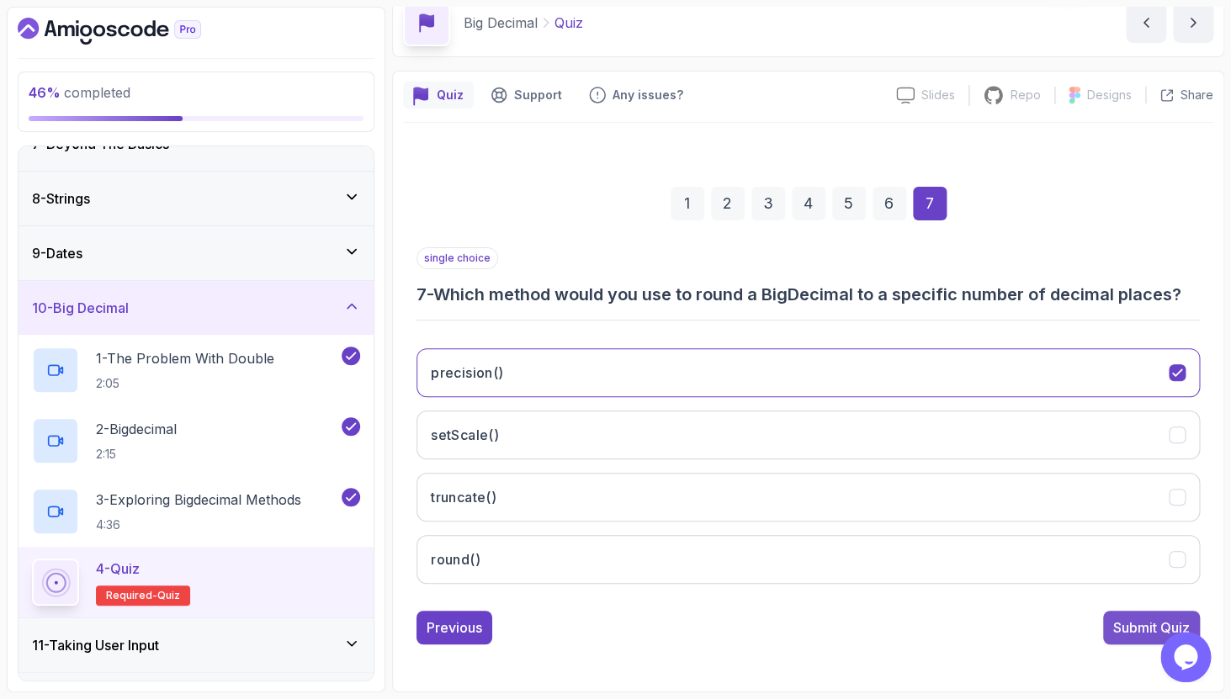
click at [1123, 627] on div "Submit Quiz" at bounding box center [1151, 627] width 77 height 20
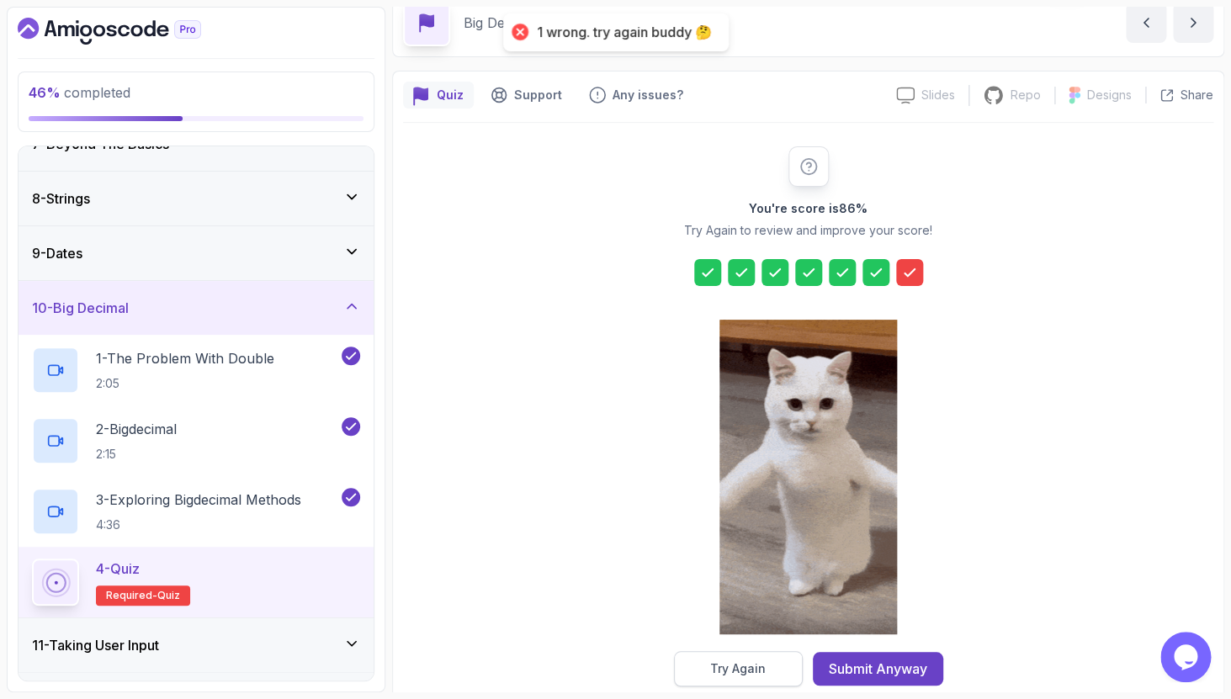
click at [765, 674] on button "Try Again" at bounding box center [738, 668] width 129 height 35
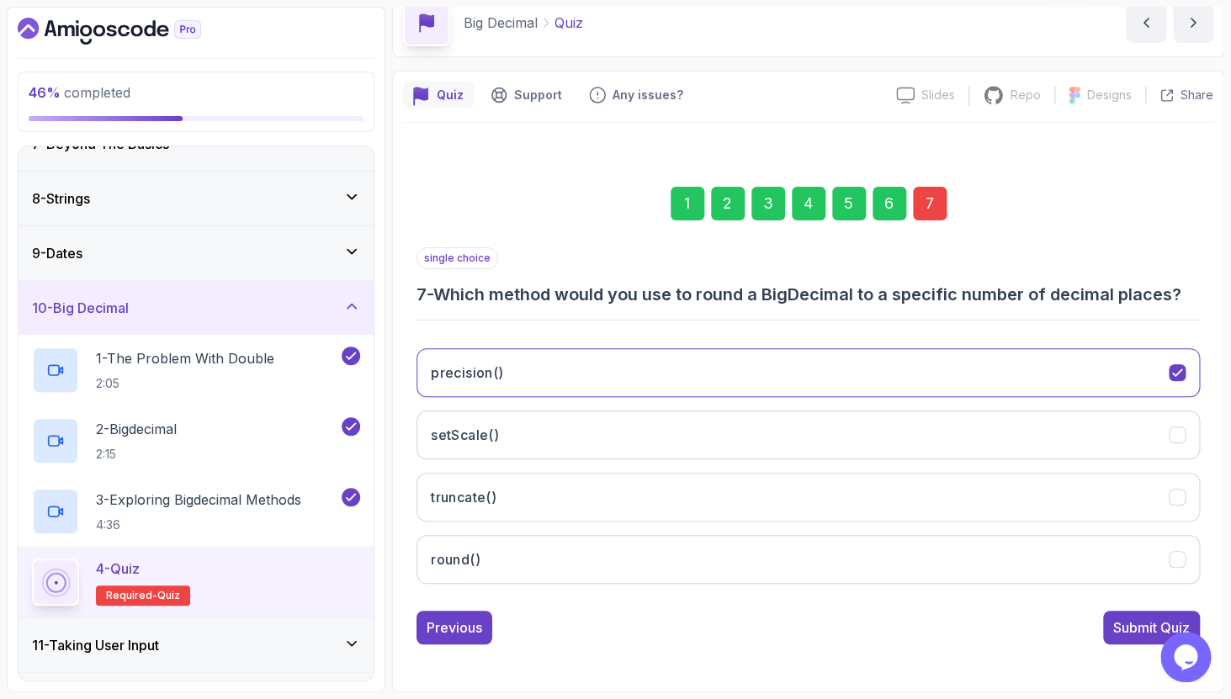
click at [934, 210] on div "7" at bounding box center [930, 204] width 34 height 34
click at [804, 564] on button "round()" at bounding box center [807, 559] width 783 height 49
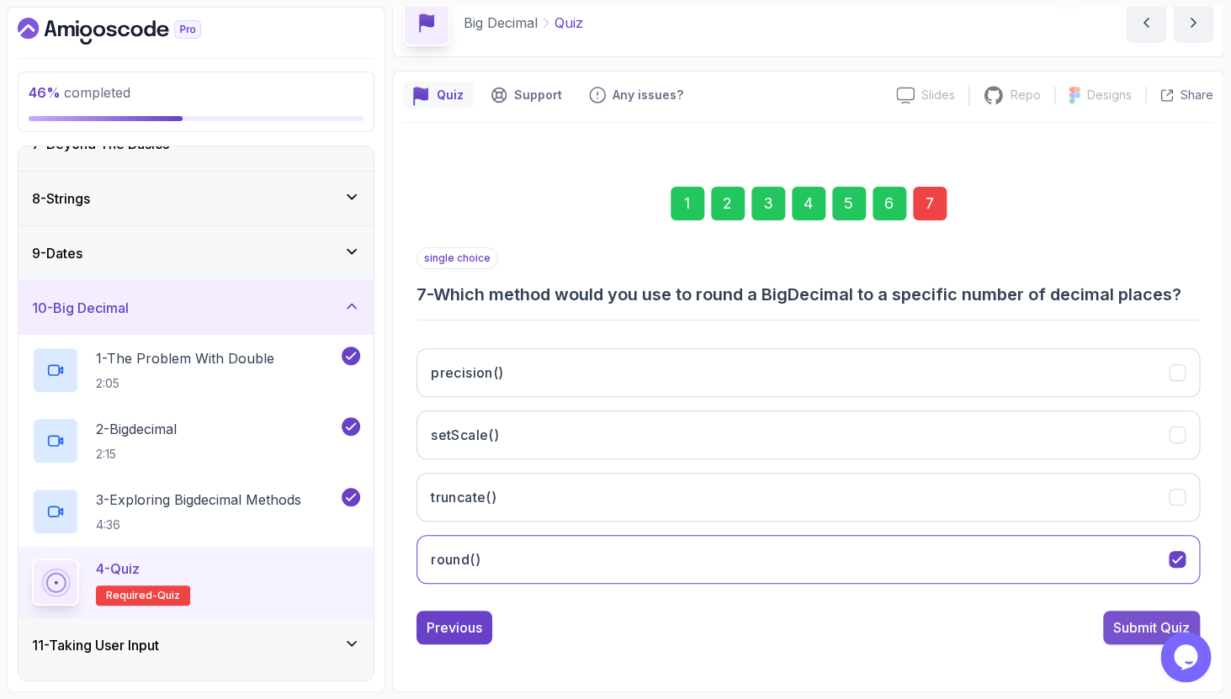
click at [1123, 627] on div "Submit Quiz" at bounding box center [1151, 627] width 77 height 20
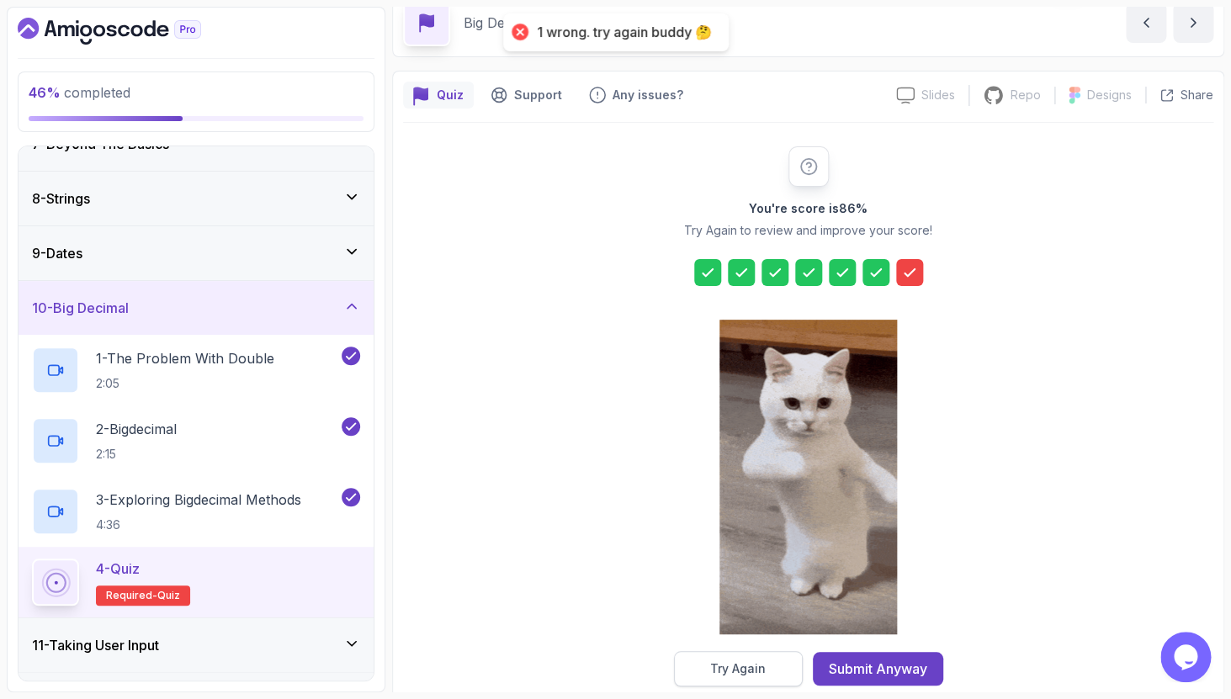
click at [744, 678] on button "Try Again" at bounding box center [738, 668] width 129 height 35
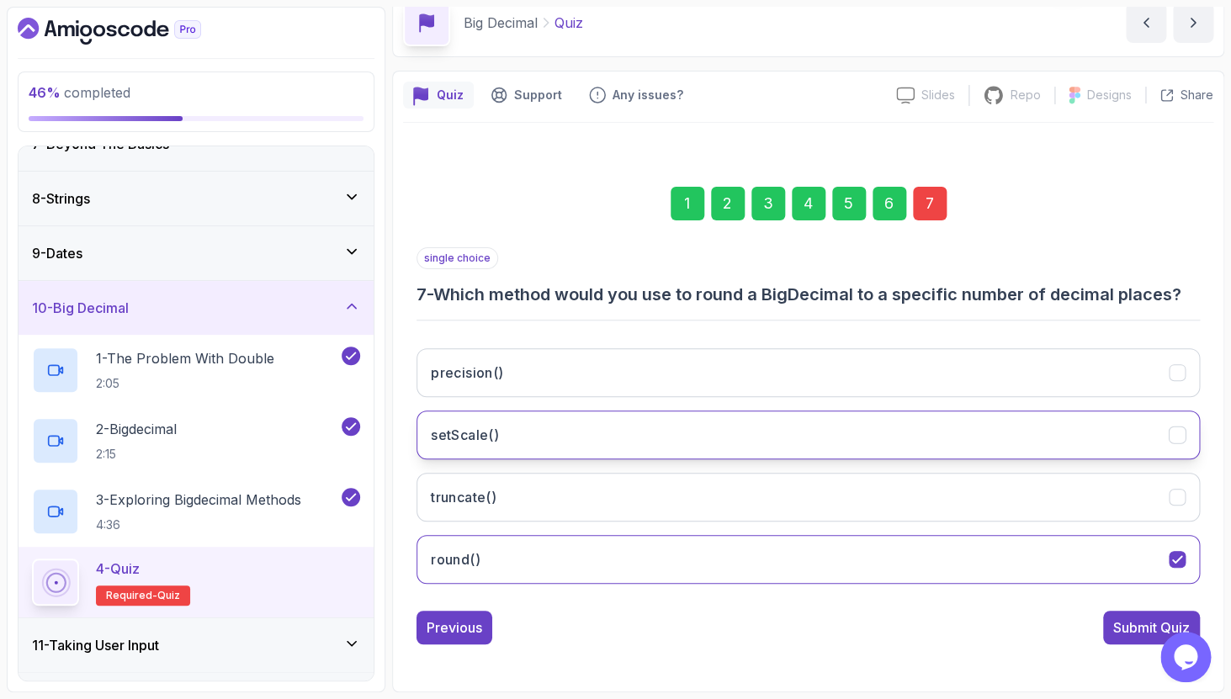
click at [718, 447] on button "setScale()" at bounding box center [807, 434] width 783 height 49
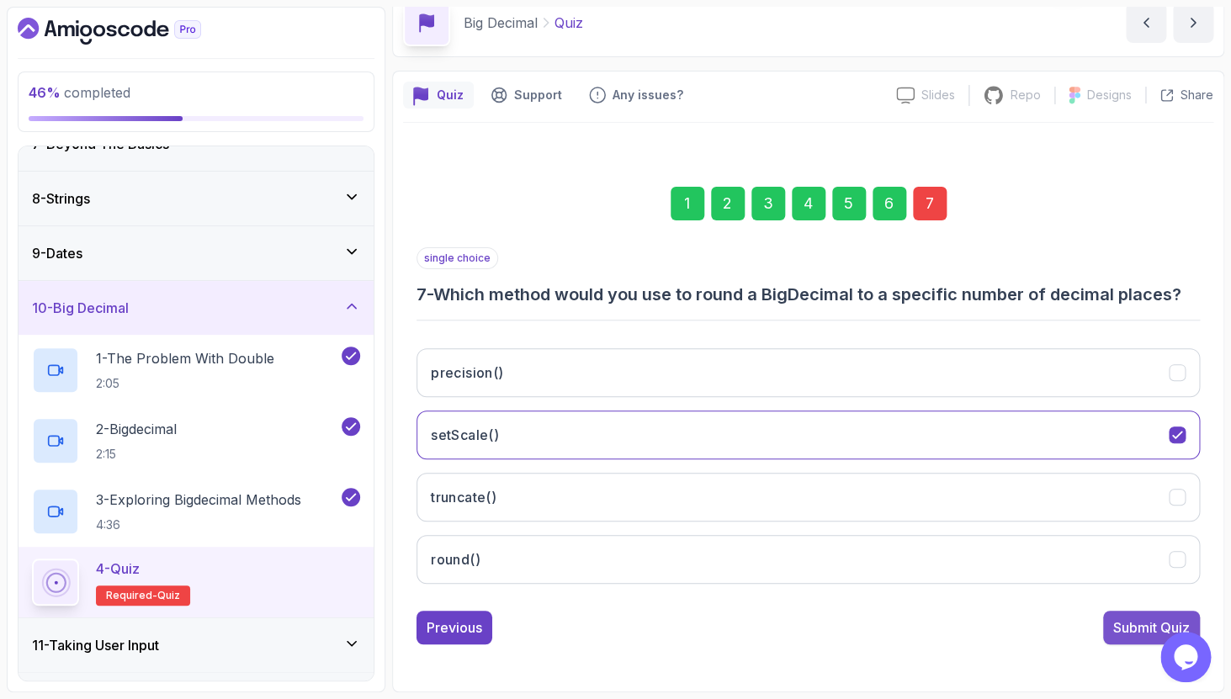
click at [1127, 633] on div "Submit Quiz" at bounding box center [1151, 627] width 77 height 20
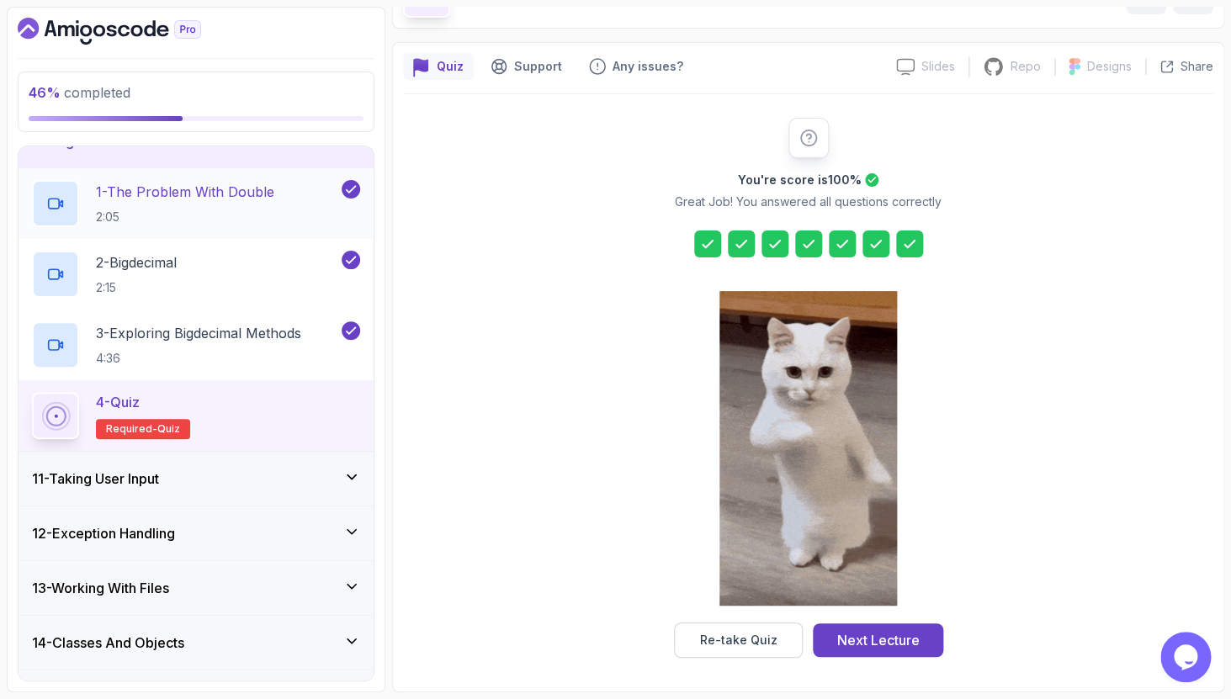
scroll to position [525, 0]
